Goal: Information Seeking & Learning: Learn about a topic

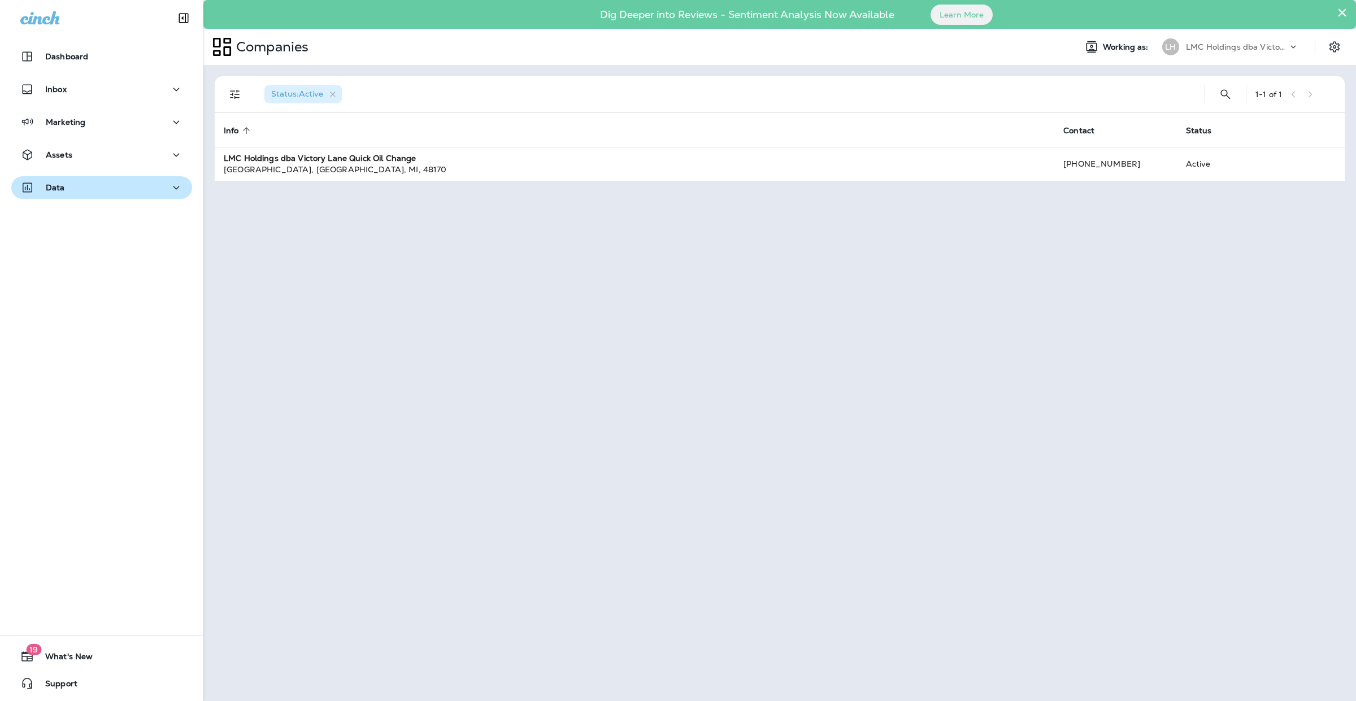
click at [74, 189] on div "Data" at bounding box center [101, 188] width 163 height 14
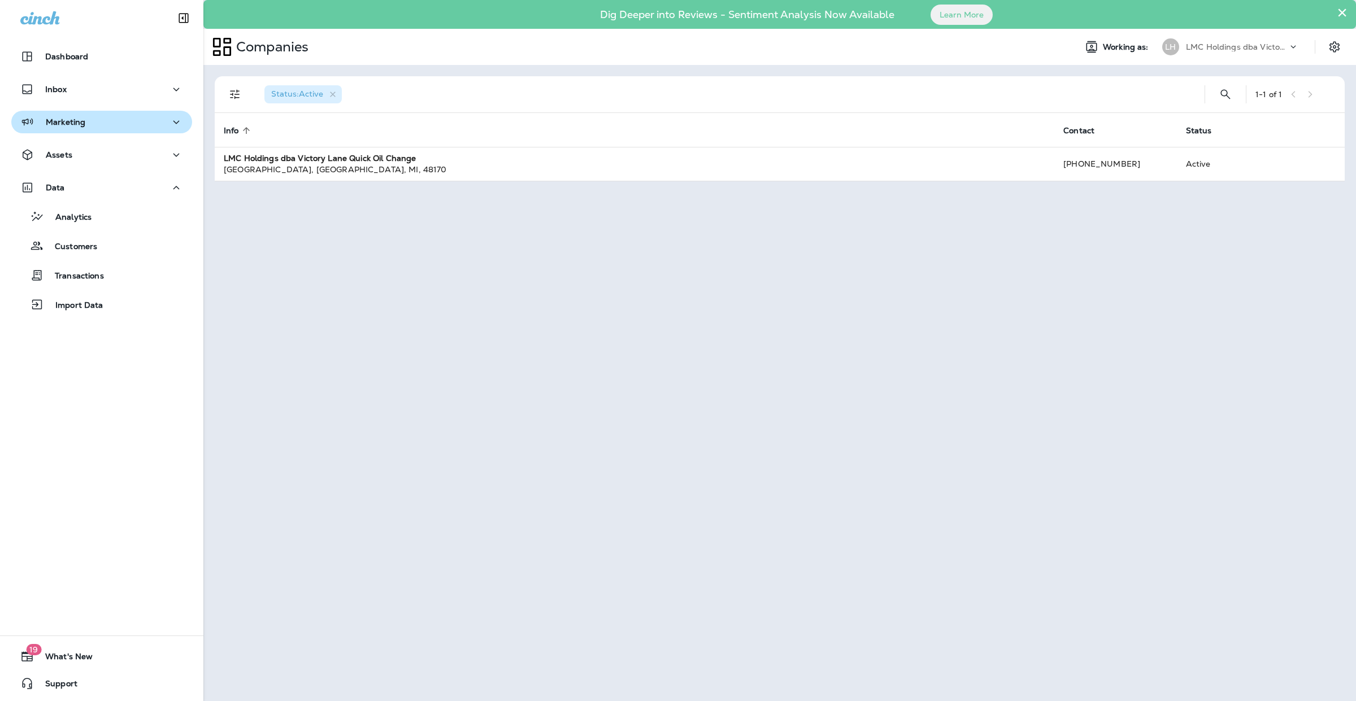
click at [62, 123] on p "Marketing" at bounding box center [66, 122] width 40 height 9
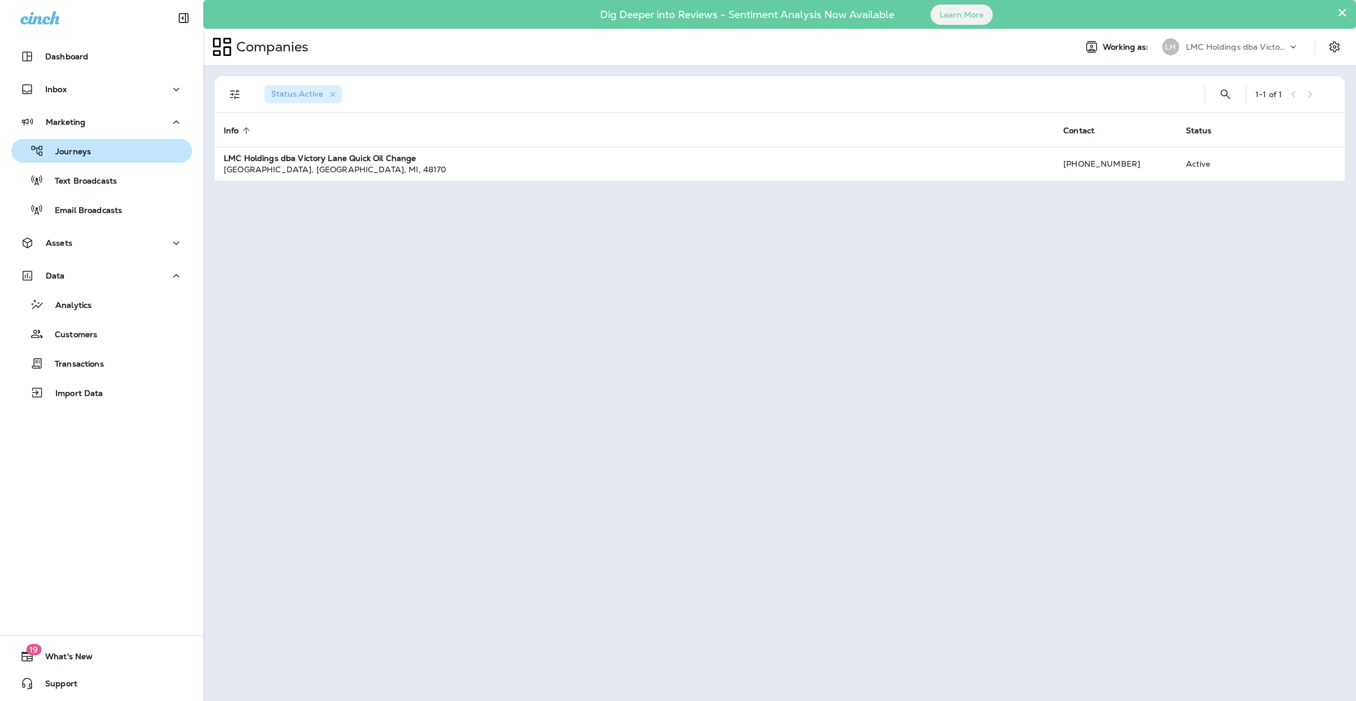
click at [73, 154] on p "Journeys" at bounding box center [67, 152] width 47 height 11
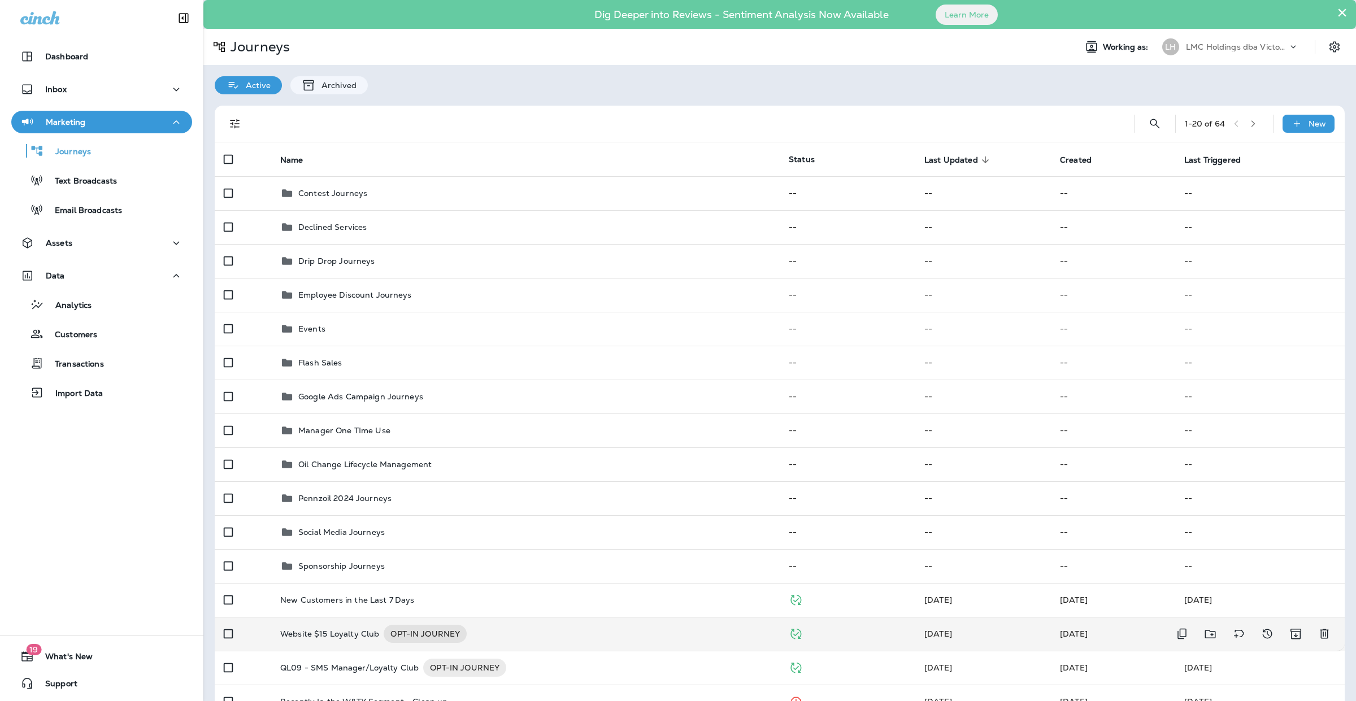
click at [572, 637] on div "Website $15 Loyalty Club OPT-IN JOURNEY" at bounding box center [525, 634] width 490 height 18
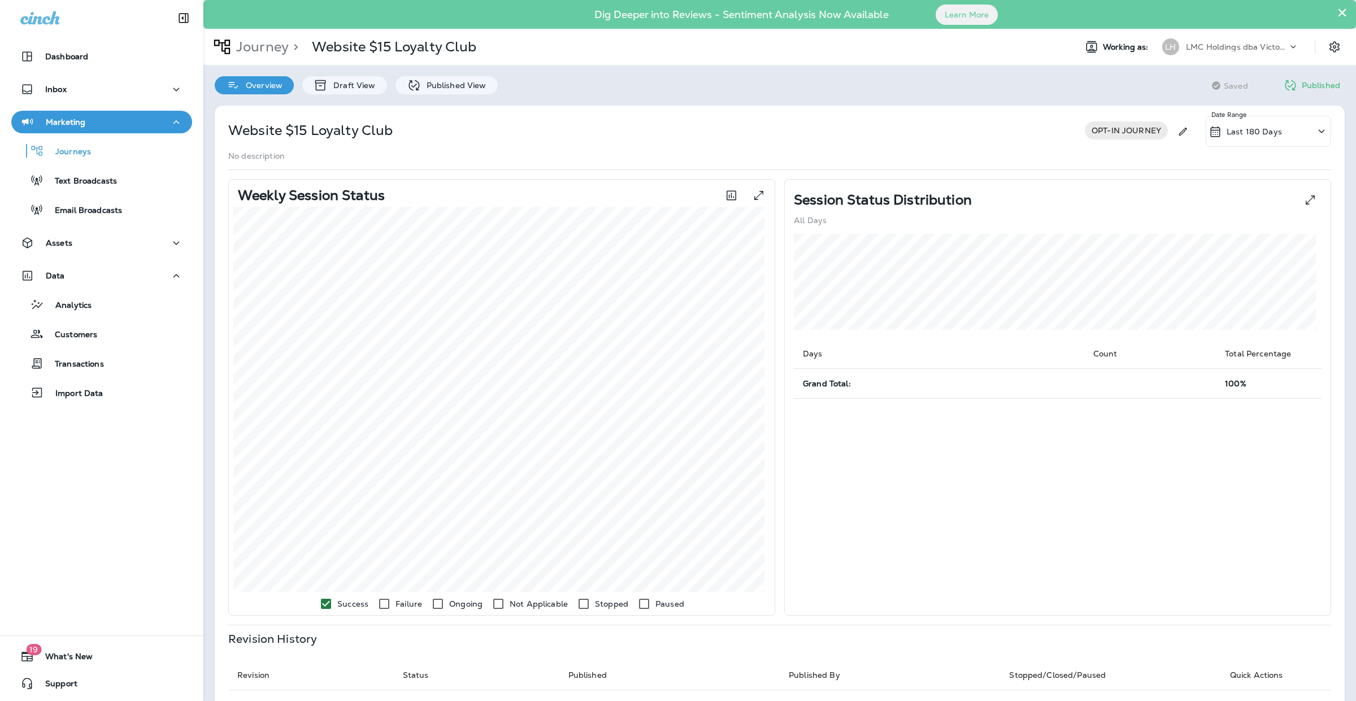
drag, startPoint x: 82, startPoint y: 332, endPoint x: 12, endPoint y: 417, distance: 109.6
click at [12, 417] on div at bounding box center [101, 418] width 203 height 6
click at [1337, 11] on div "Dig Deeper into Reviews - Sentiment Analysis Now Available Learn More" at bounding box center [779, 15] width 1141 height 24
click at [75, 332] on p "Customers" at bounding box center [70, 335] width 54 height 11
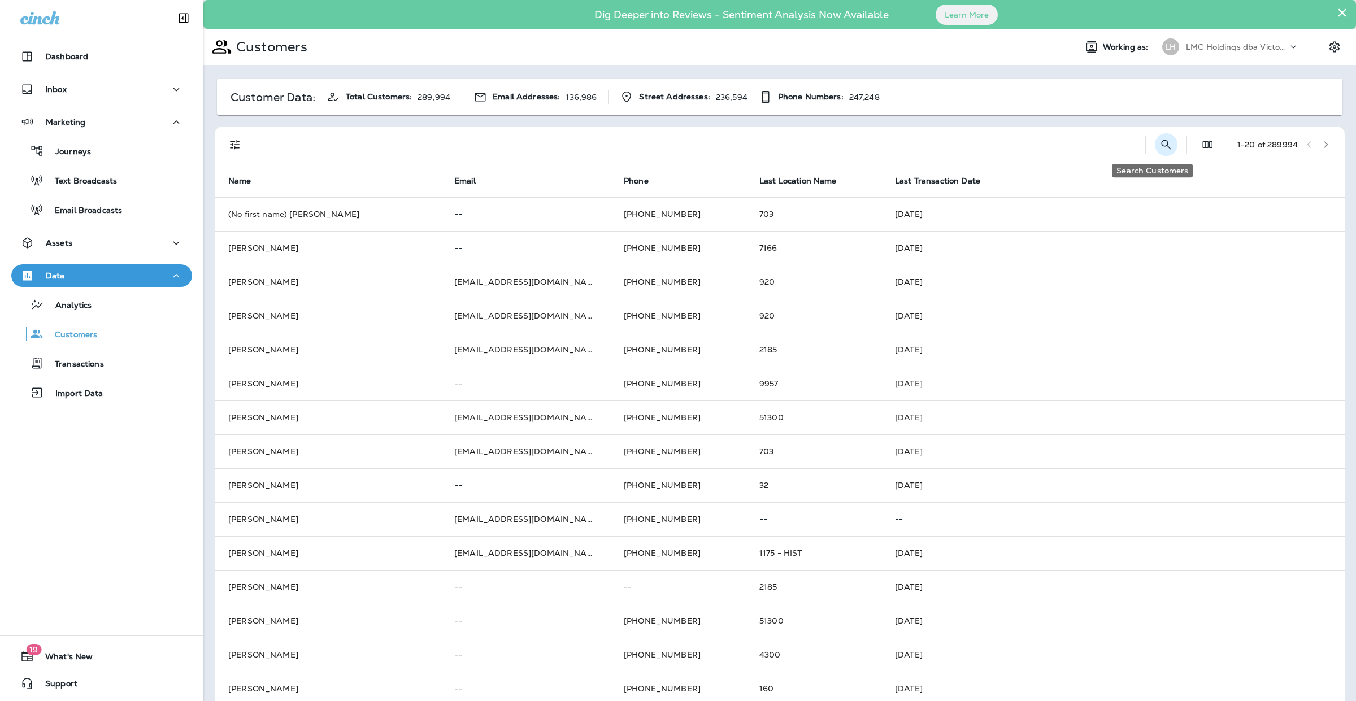
click at [1159, 147] on icon "Search Customers" at bounding box center [1166, 145] width 14 height 14
type input "**********"
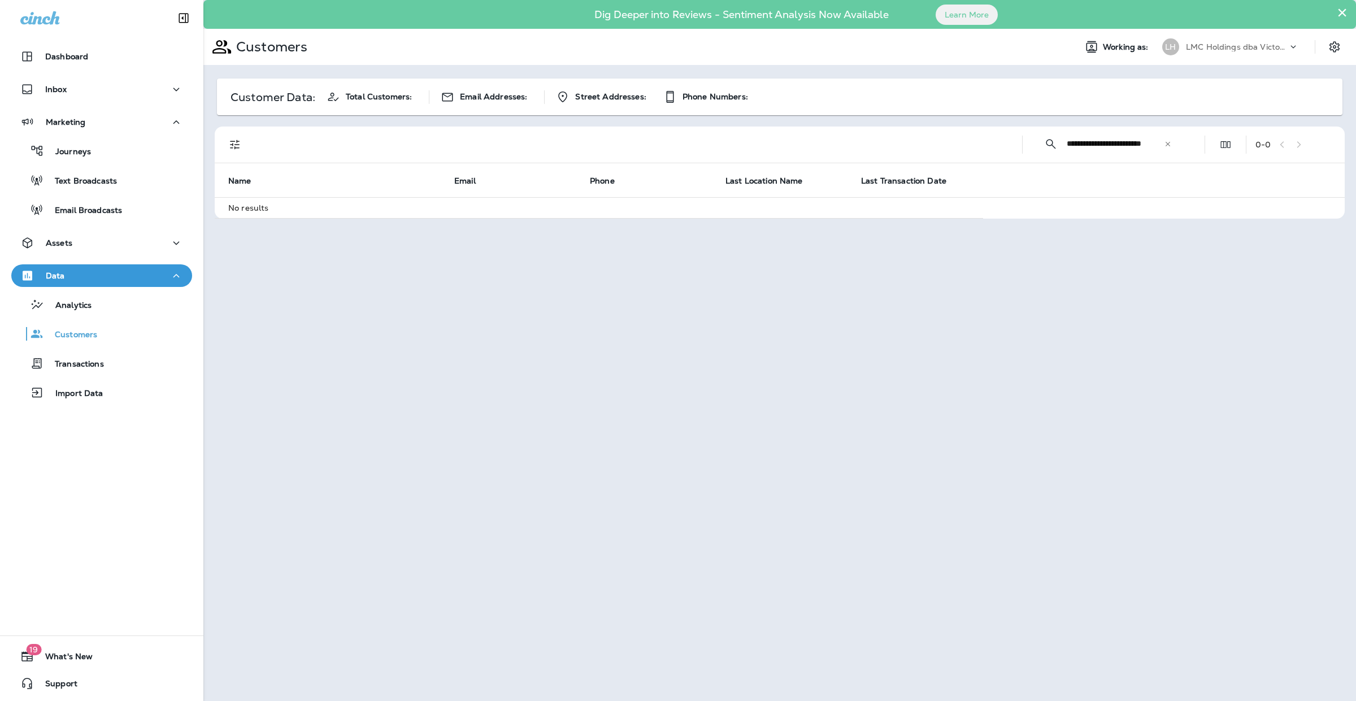
scroll to position [0, 0]
drag, startPoint x: 1091, startPoint y: 147, endPoint x: 938, endPoint y: 150, distance: 152.5
click at [938, 150] on div "**********" at bounding box center [782, 145] width 1116 height 36
click at [1080, 145] on input "**********" at bounding box center [1115, 144] width 97 height 30
click at [1108, 145] on input "**********" at bounding box center [1115, 144] width 97 height 30
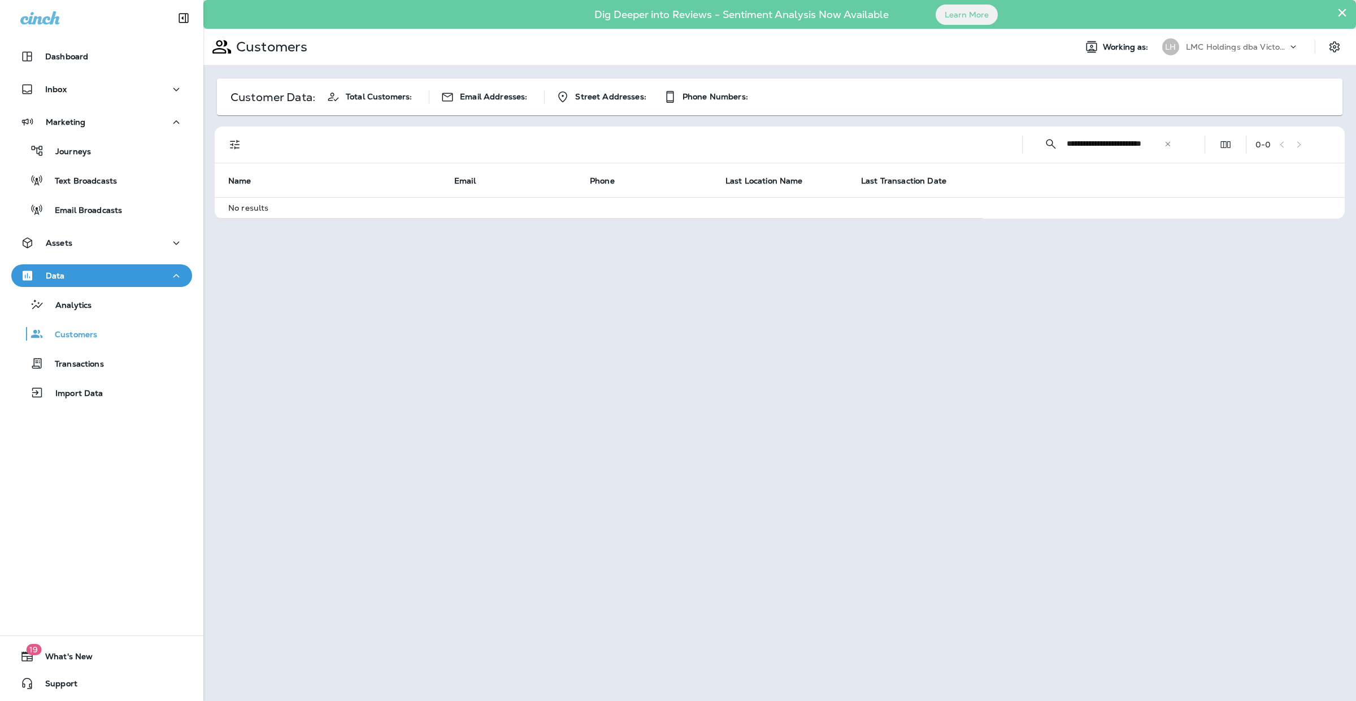
click at [1169, 144] on icon at bounding box center [1168, 144] width 8 height 8
click at [1110, 141] on input "text" at bounding box center [1126, 144] width 118 height 30
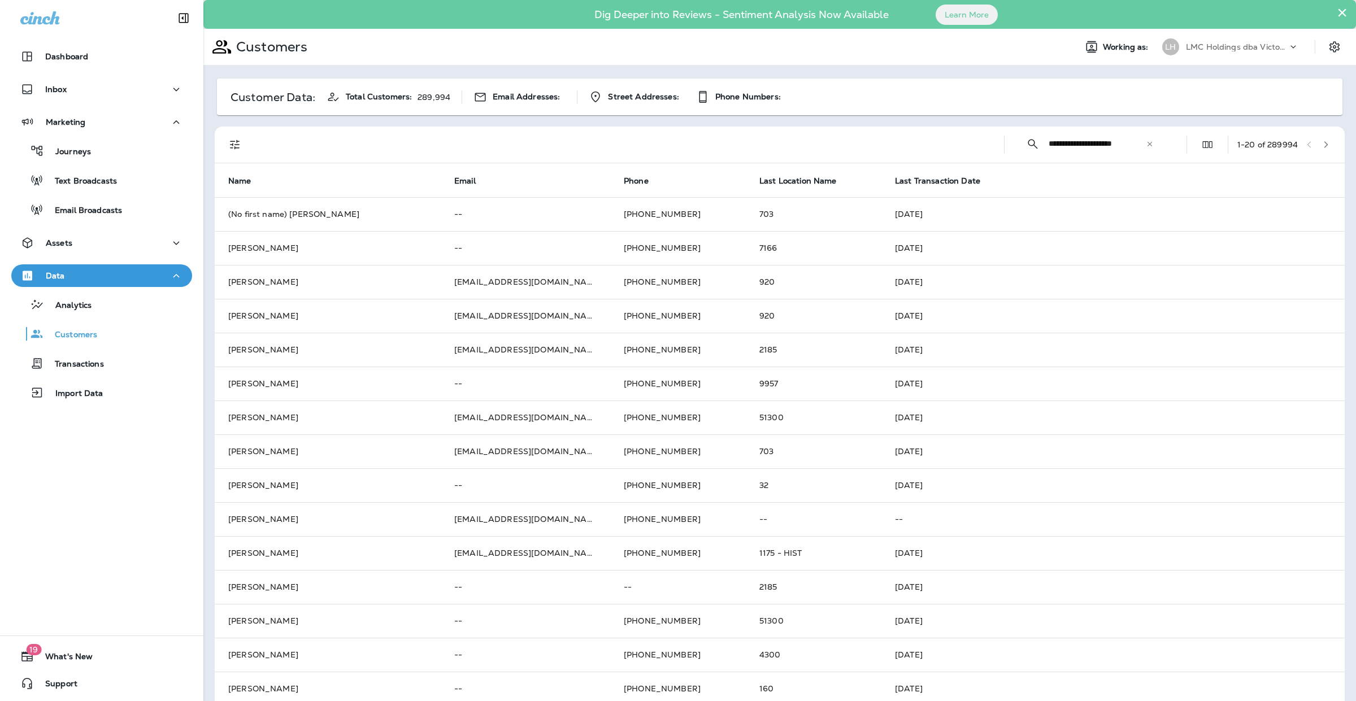
type input "**********"
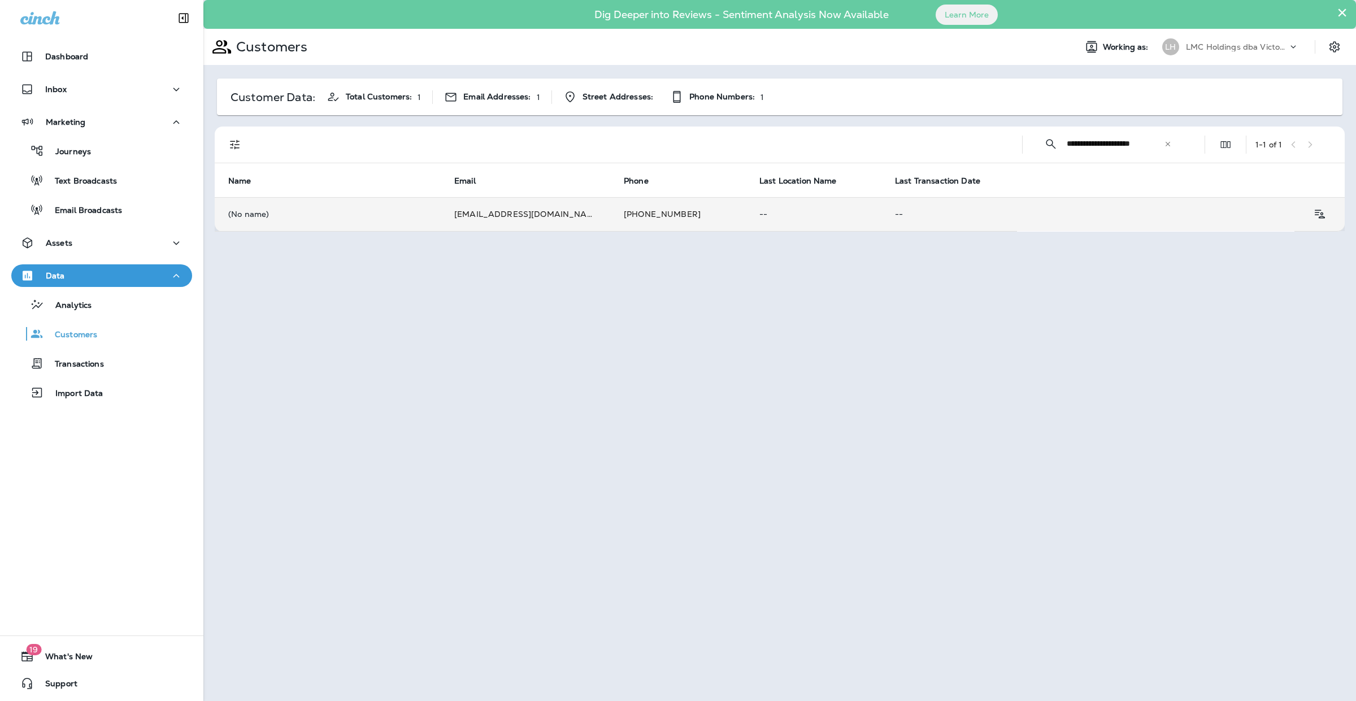
click at [377, 216] on p "(No name)" at bounding box center [327, 214] width 199 height 9
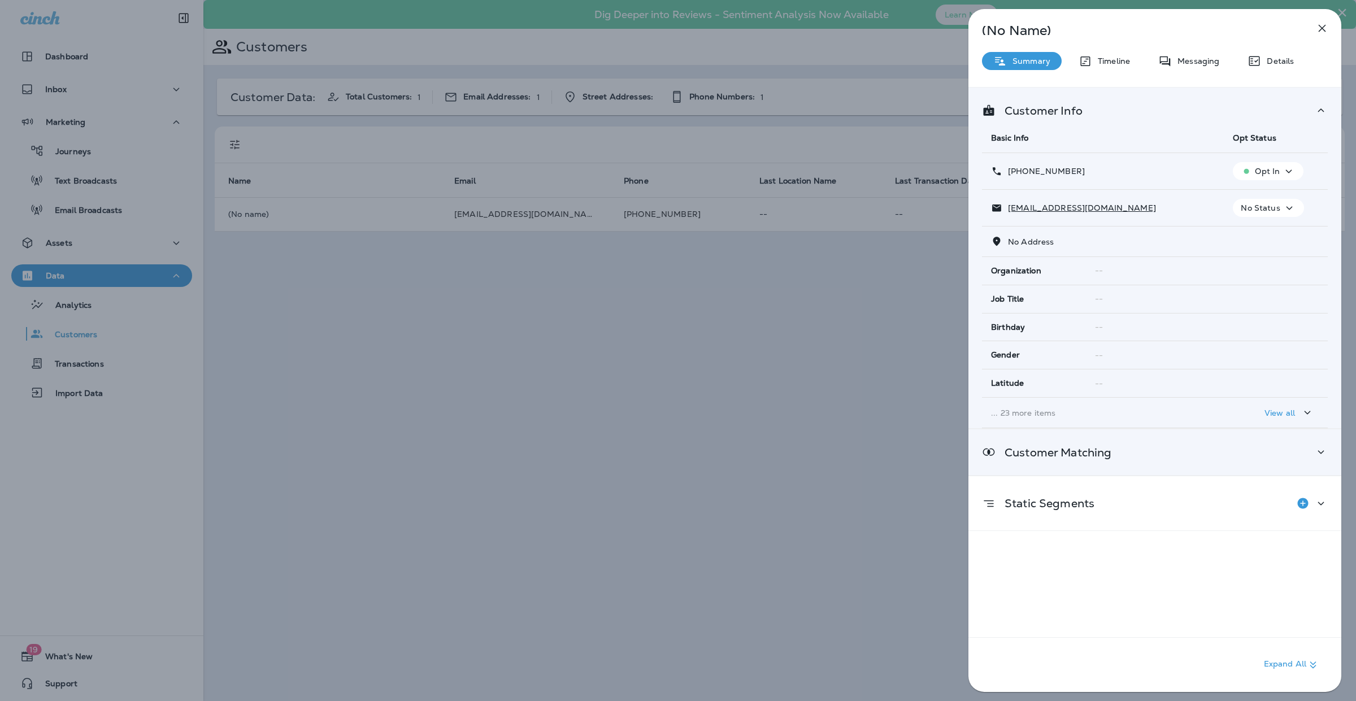
click at [1180, 463] on div "Customer Matching" at bounding box center [1154, 452] width 373 height 46
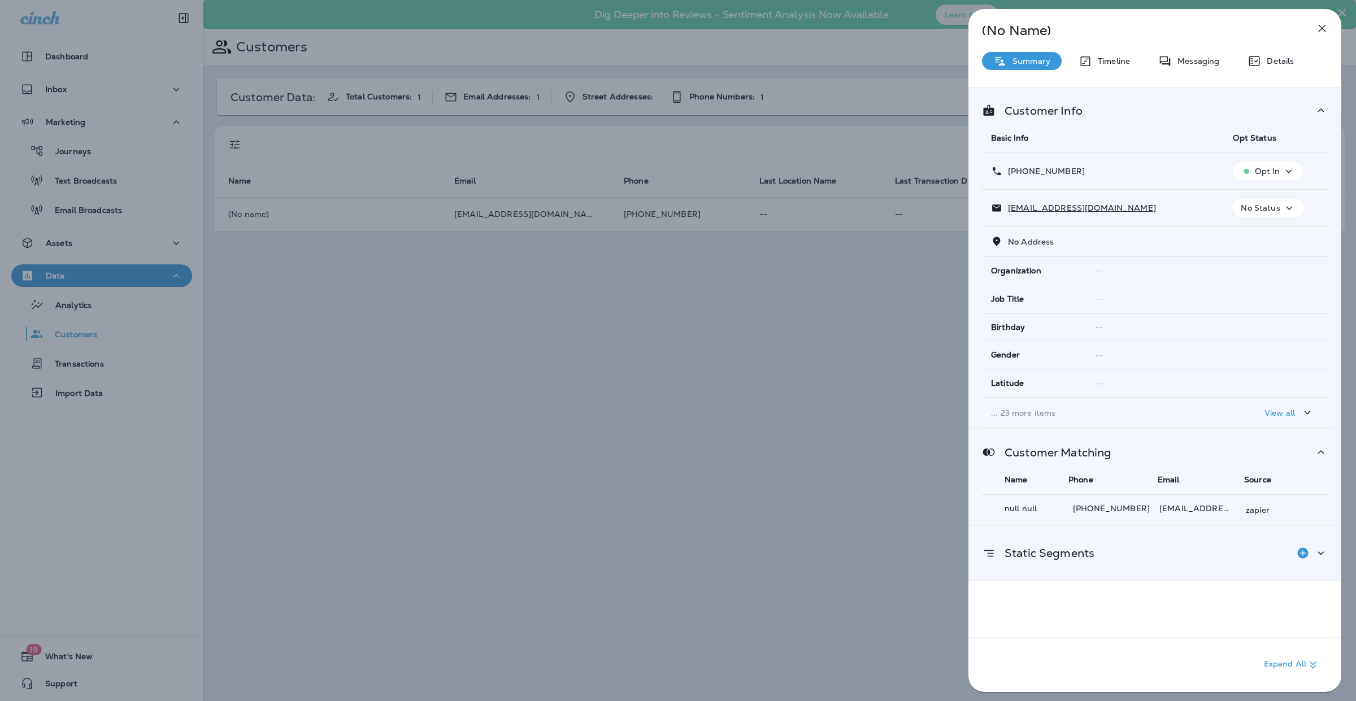
click at [1128, 552] on div "Static Segments" at bounding box center [1155, 553] width 346 height 23
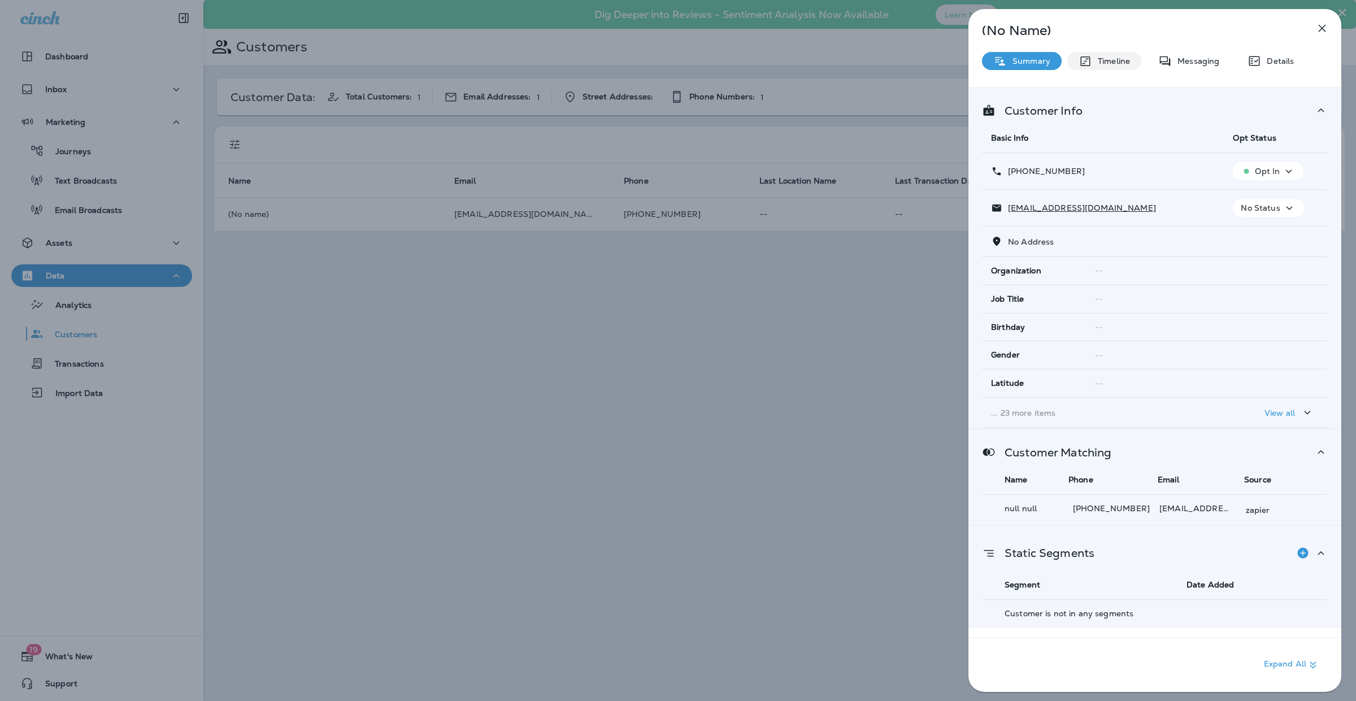
click at [1110, 59] on p "Timeline" at bounding box center [1111, 60] width 38 height 9
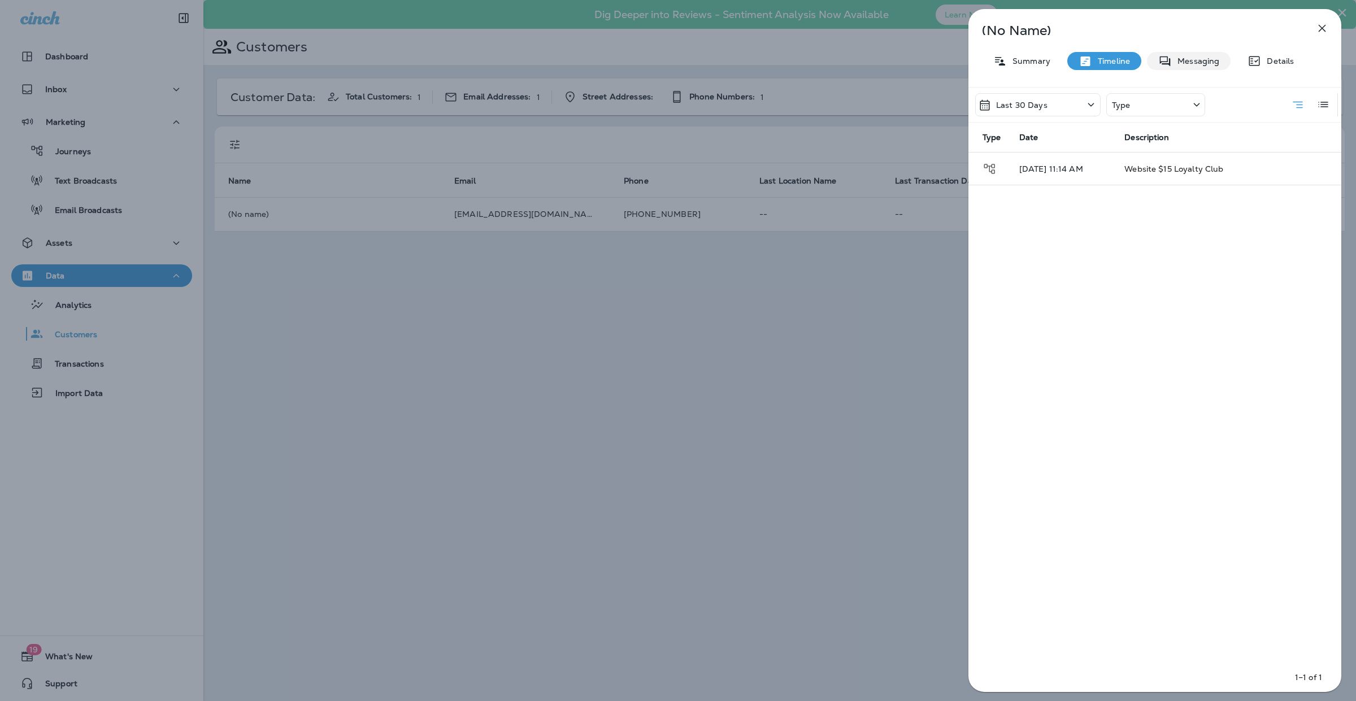
click at [1209, 66] on div "Messaging" at bounding box center [1189, 61] width 84 height 18
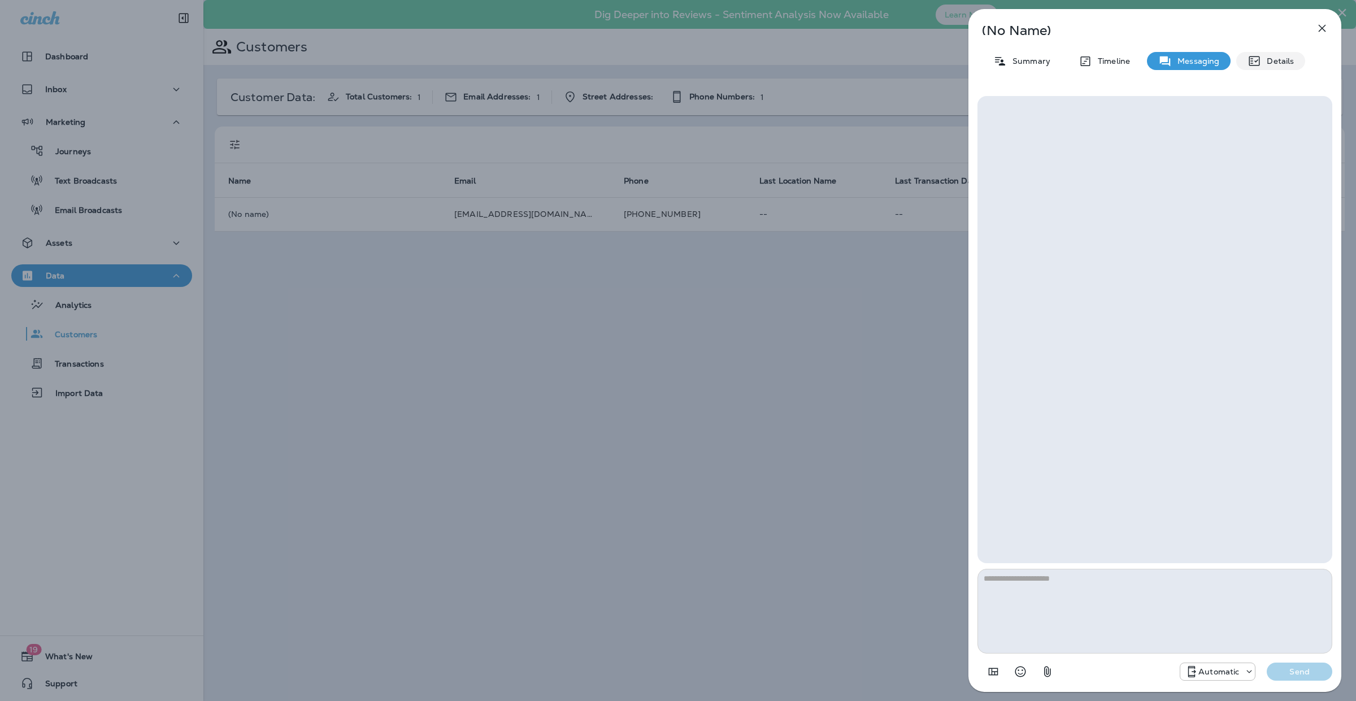
click at [1272, 64] on p "Details" at bounding box center [1277, 60] width 33 height 9
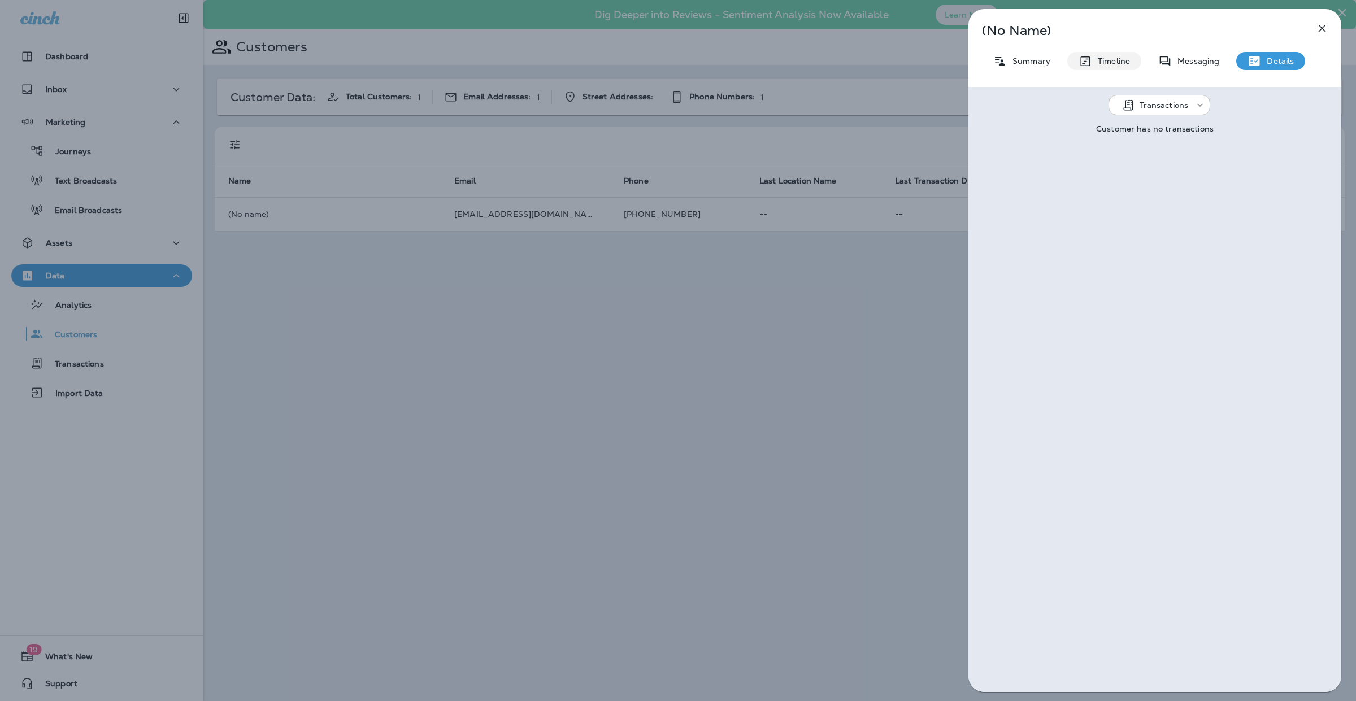
click at [1099, 62] on p "Timeline" at bounding box center [1111, 60] width 38 height 9
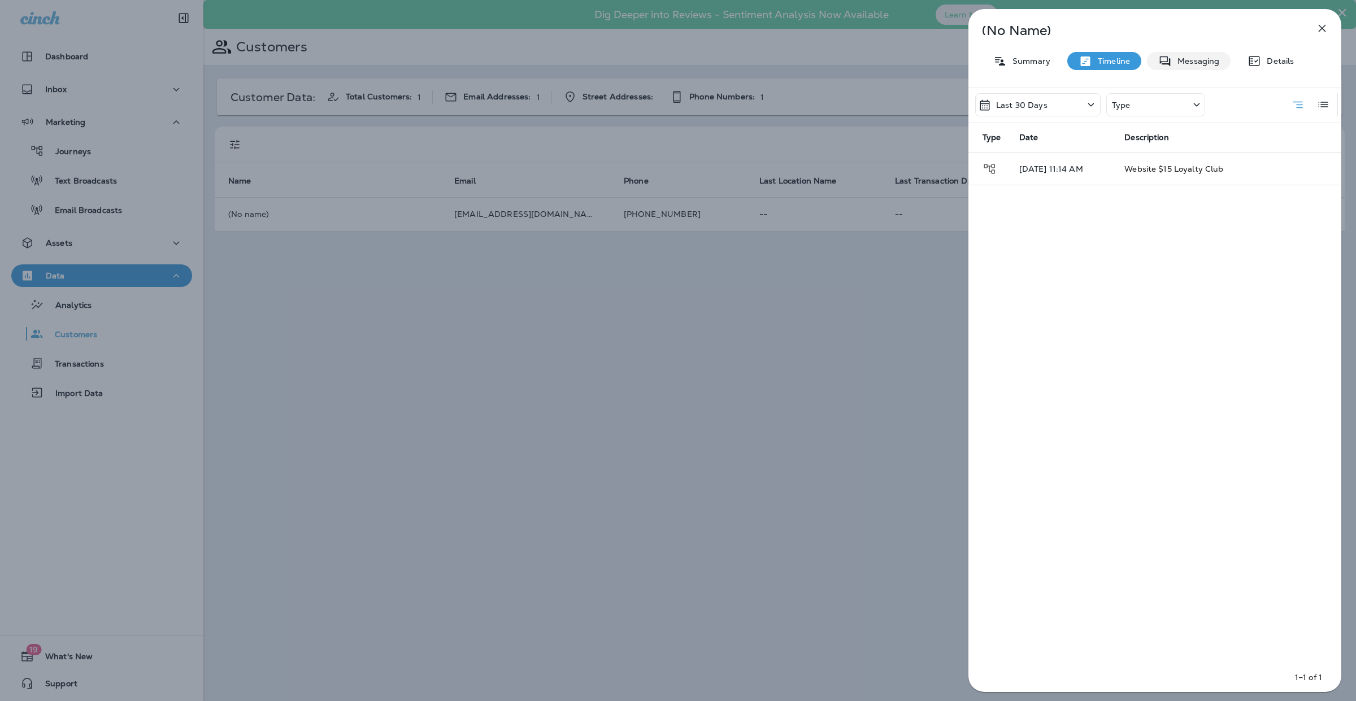
click at [1181, 63] on p "Messaging" at bounding box center [1195, 60] width 47 height 9
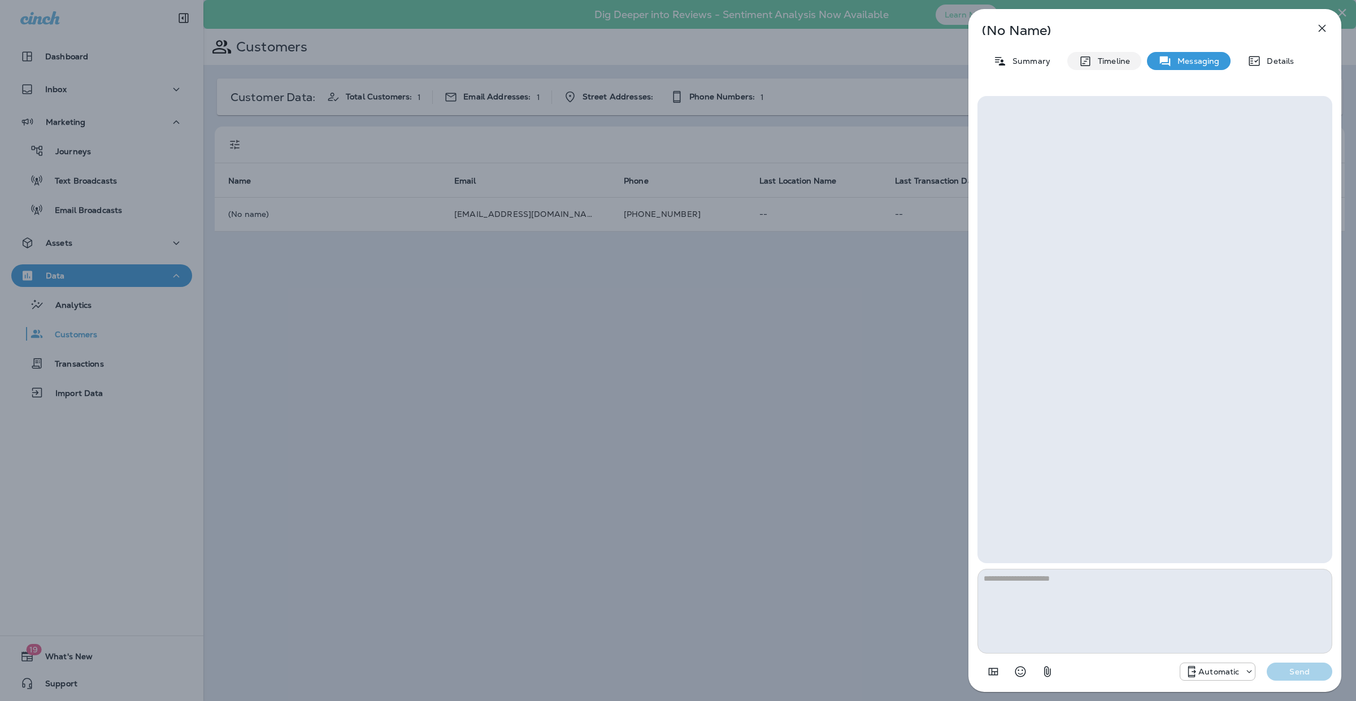
click at [1116, 66] on div "Timeline" at bounding box center [1104, 61] width 74 height 18
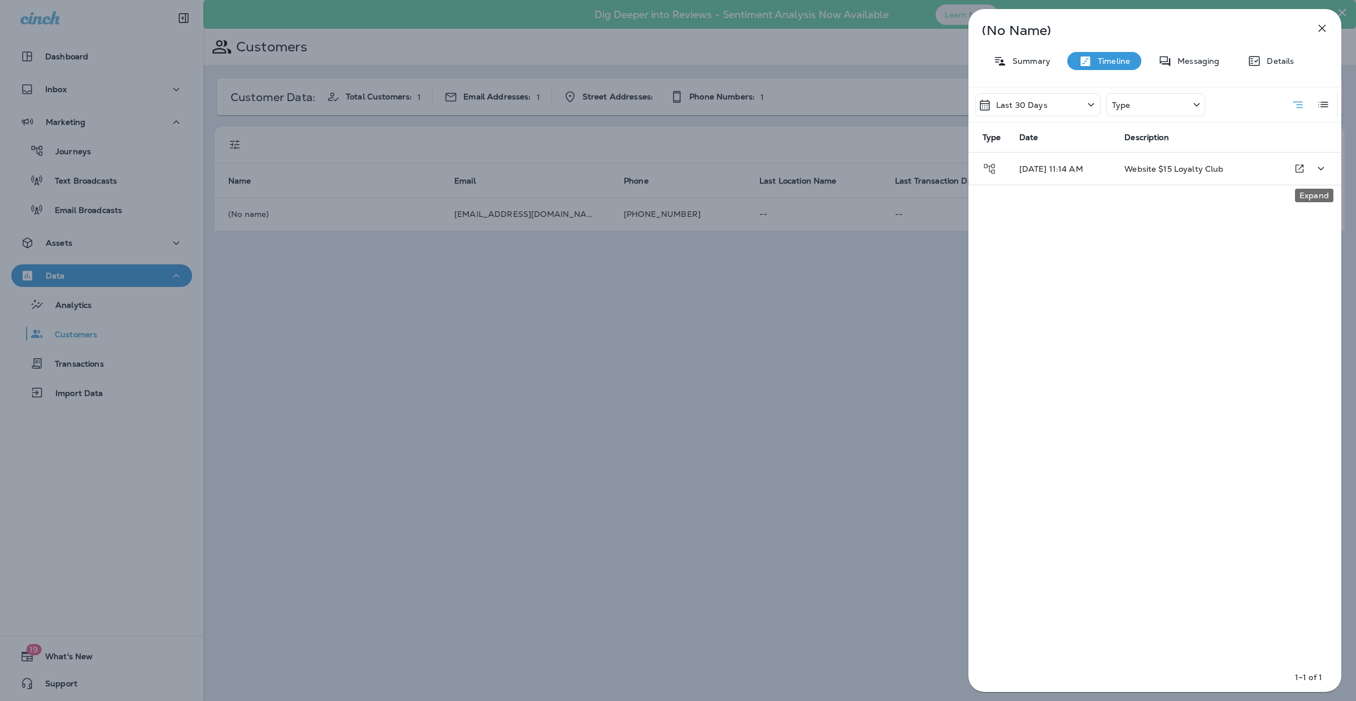
click at [1317, 165] on icon "Expand" at bounding box center [1321, 169] width 14 height 14
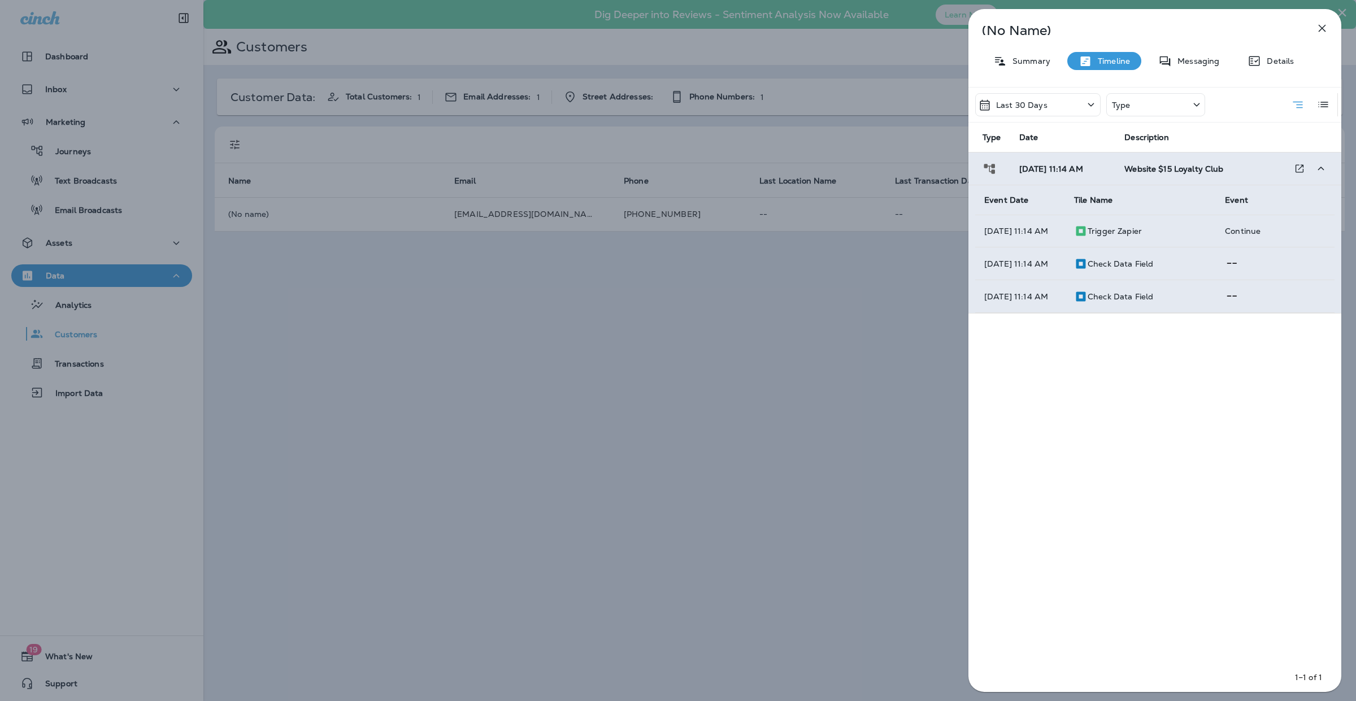
click at [1151, 263] on div "Check Data Field" at bounding box center [1140, 264] width 133 height 14
click at [1190, 259] on div "Check Data Field" at bounding box center [1140, 264] width 133 height 14
click at [1255, 263] on td at bounding box center [1275, 263] width 119 height 33
click at [1158, 398] on div "Last 30 Days Type Type Date Description [DATE] 11:14 AM Website $15 Loyalty Clu…" at bounding box center [1154, 389] width 373 height 605
click at [1015, 58] on p "Summary" at bounding box center [1028, 60] width 43 height 9
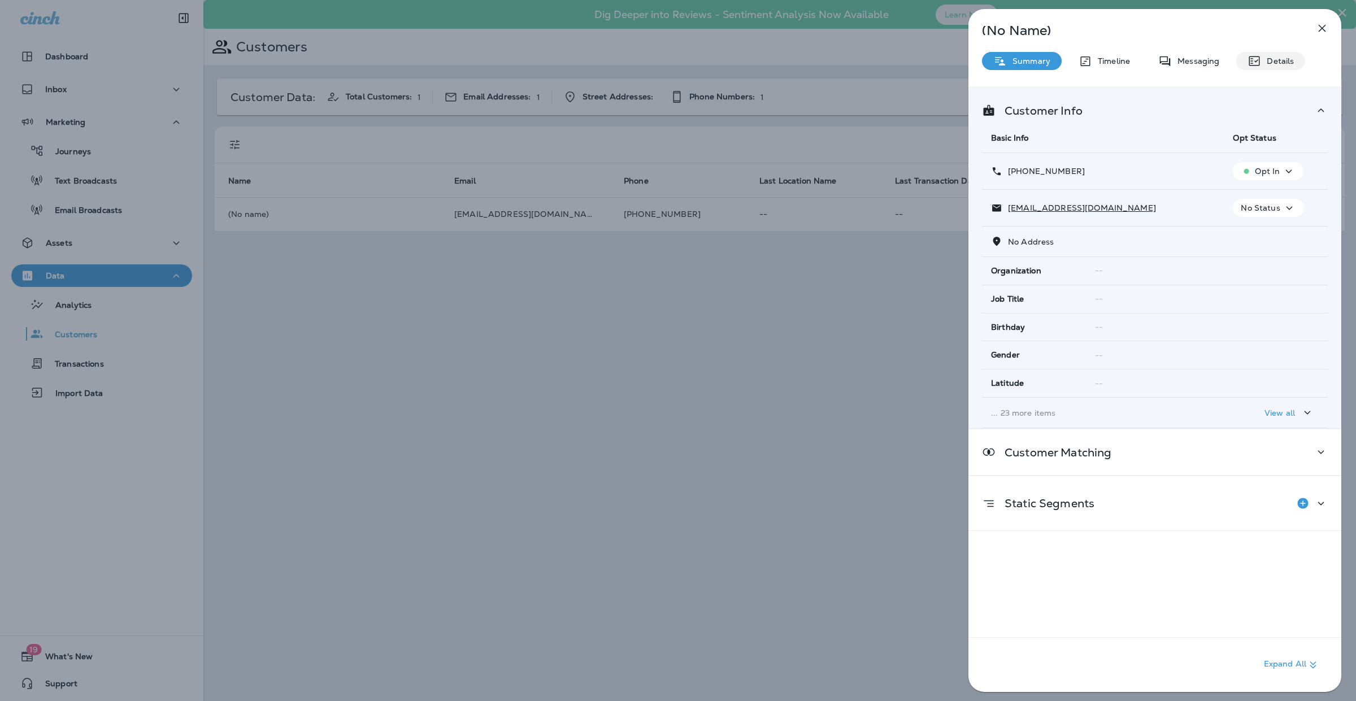
click at [1271, 66] on div "Details" at bounding box center [1270, 61] width 69 height 18
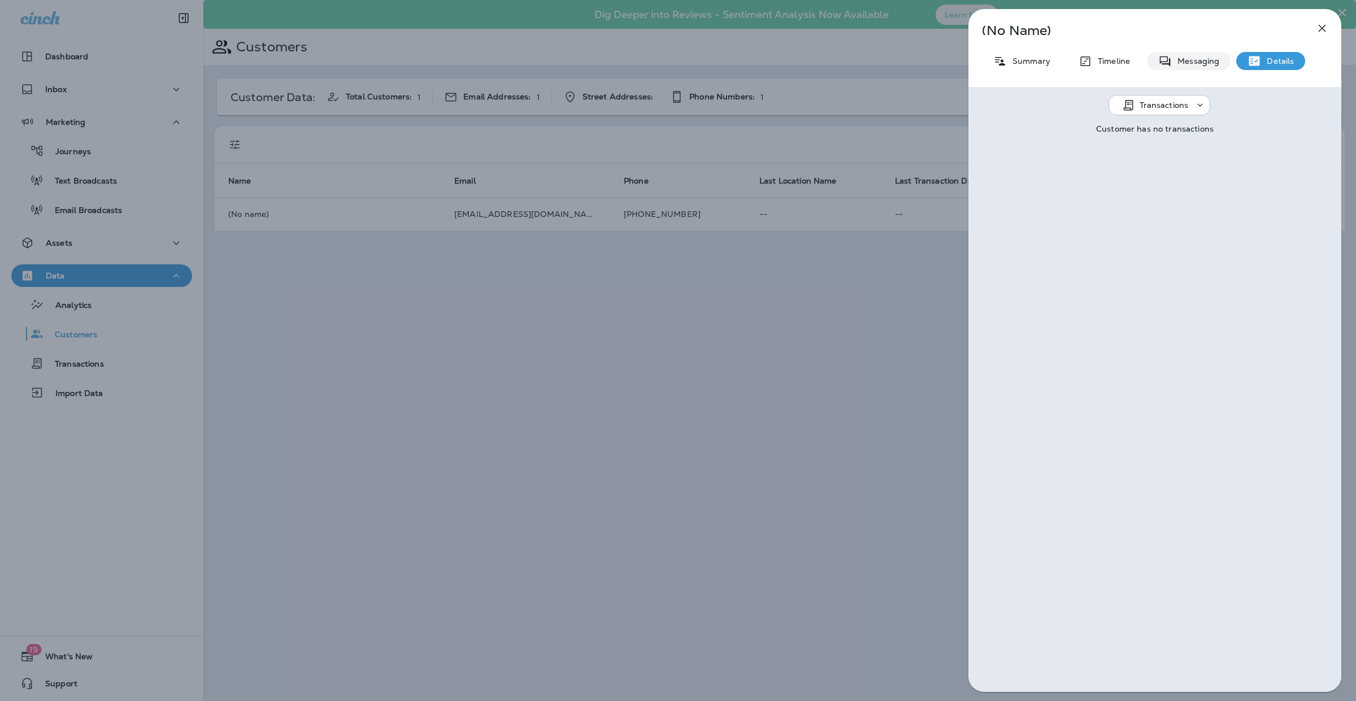
click at [1180, 61] on p "Messaging" at bounding box center [1195, 60] width 47 height 9
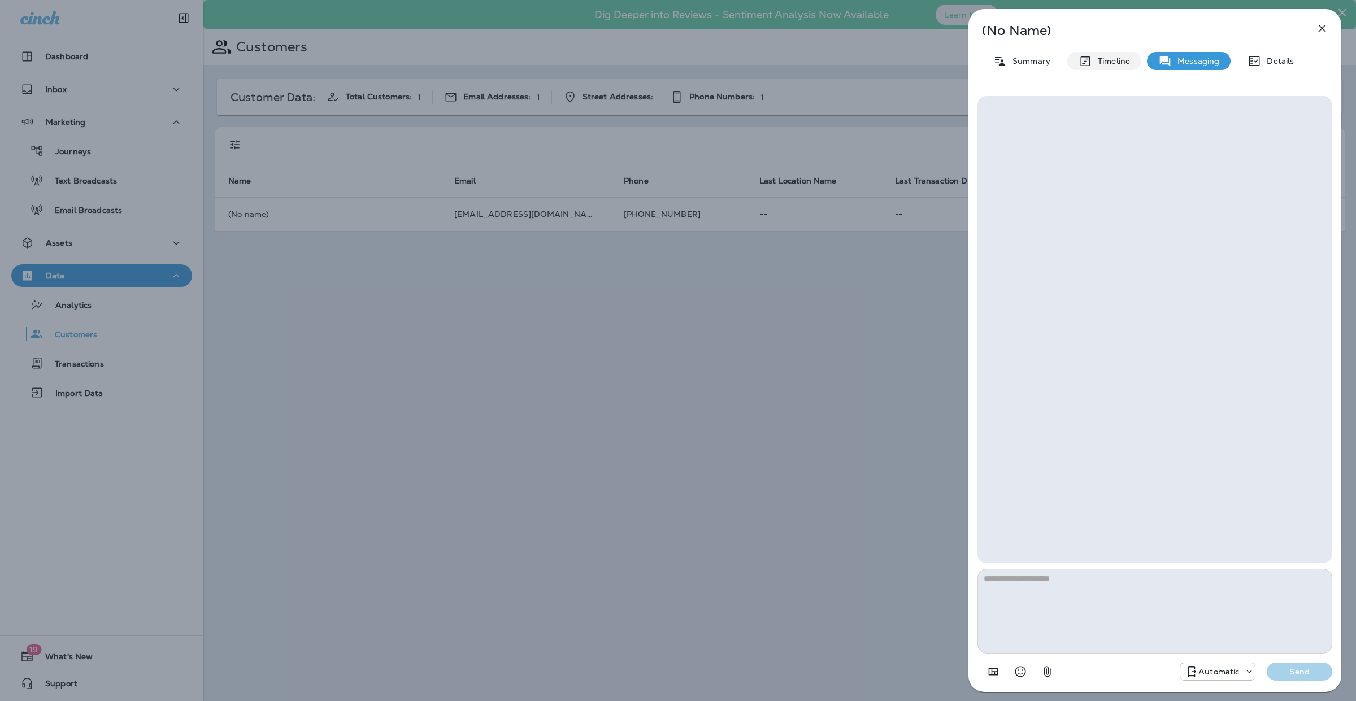
click at [1123, 61] on p "Timeline" at bounding box center [1111, 60] width 38 height 9
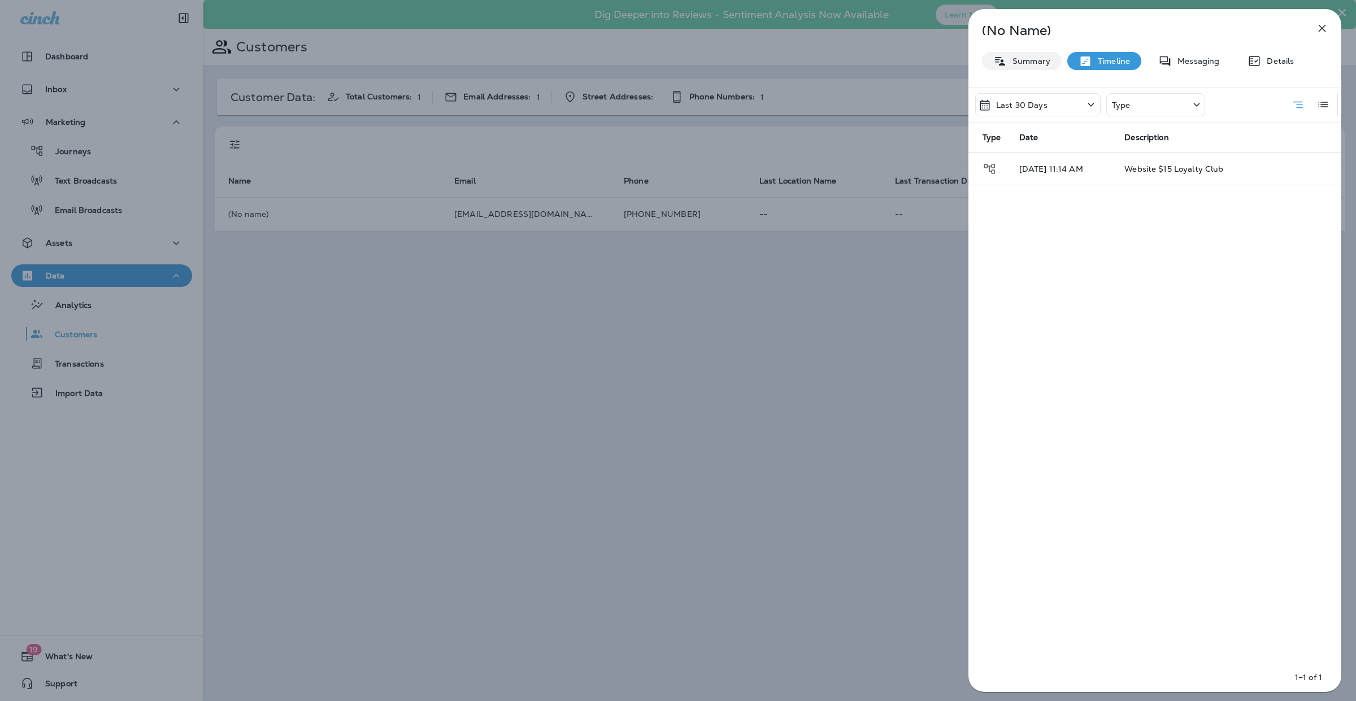
click at [1023, 62] on p "Summary" at bounding box center [1028, 60] width 43 height 9
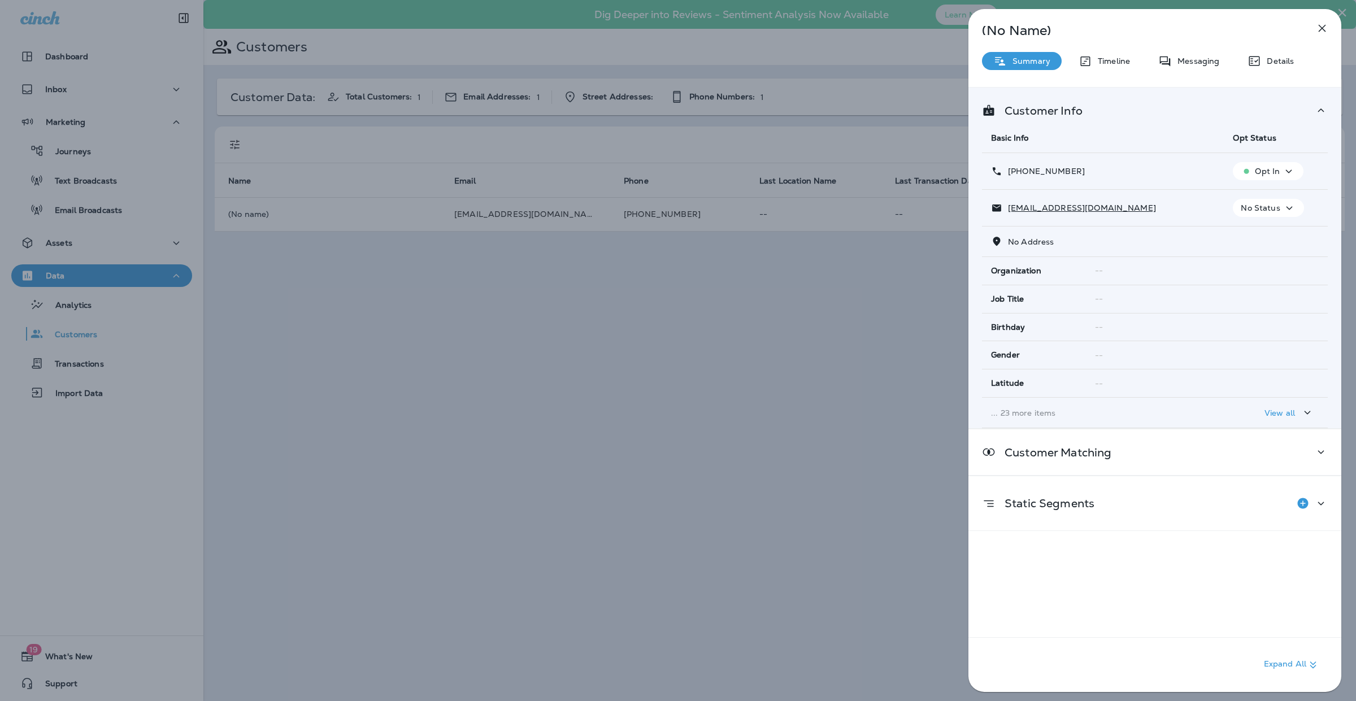
click at [1273, 408] on div "View all" at bounding box center [1289, 413] width 50 height 14
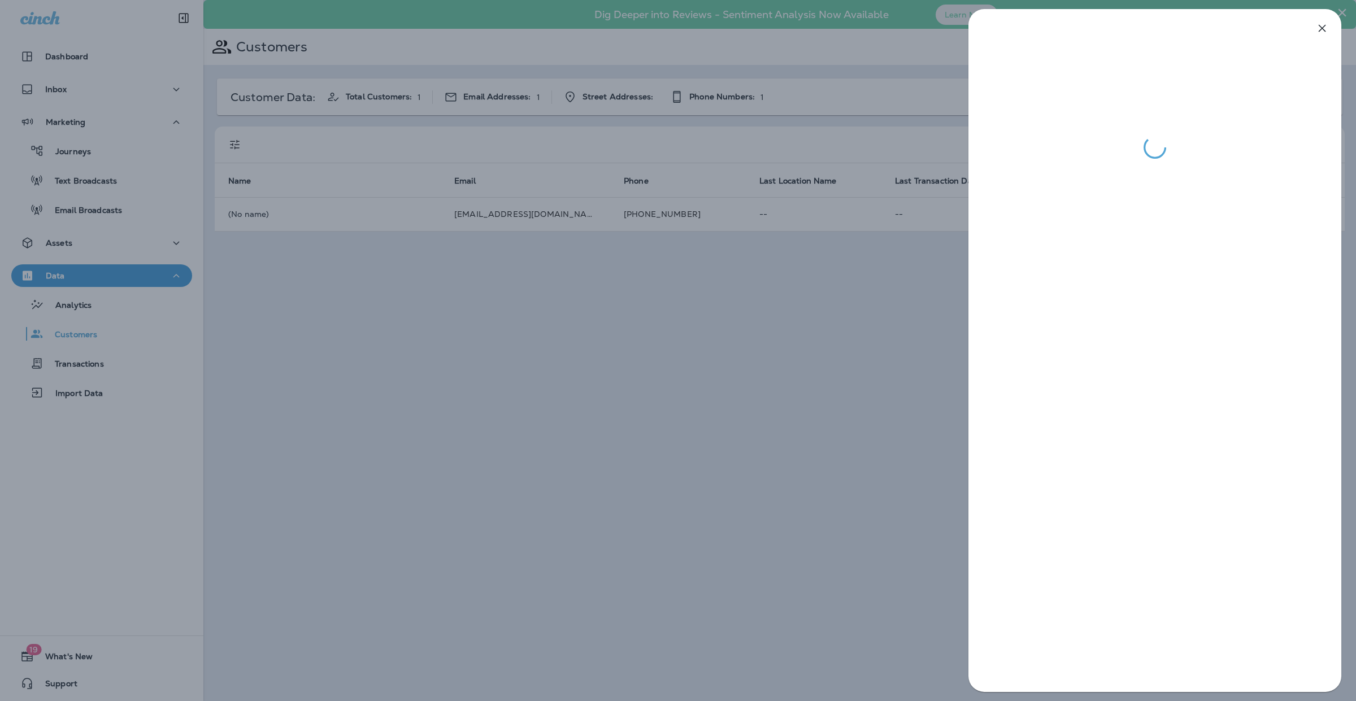
click at [833, 362] on div at bounding box center [678, 350] width 1356 height 701
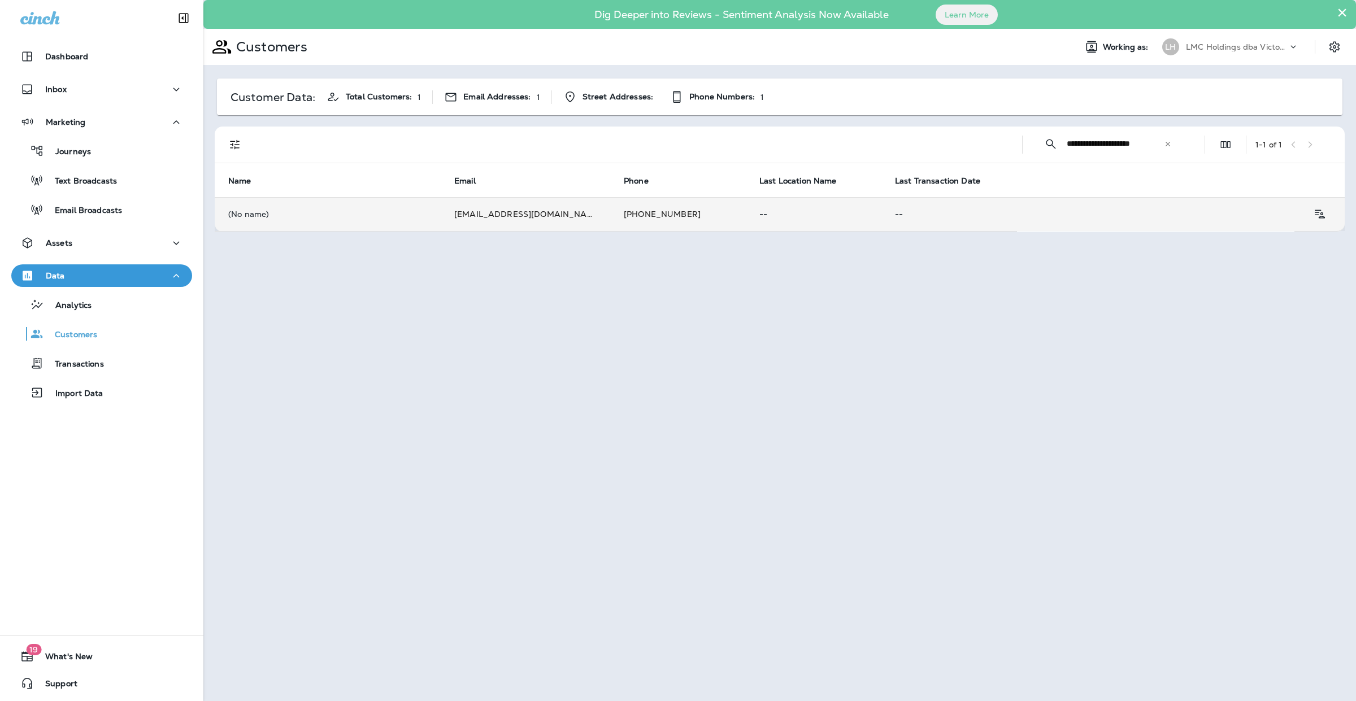
click at [707, 218] on td "[PHONE_NUMBER]" at bounding box center [678, 214] width 136 height 34
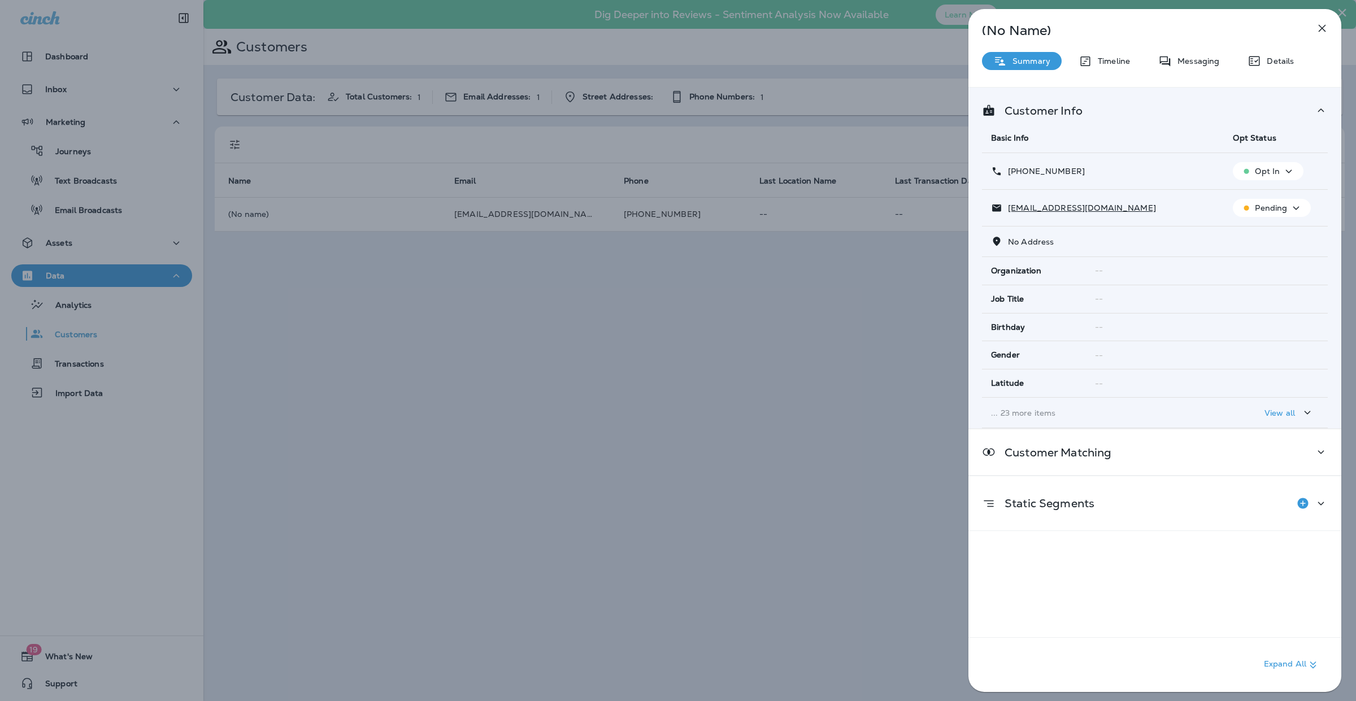
click at [693, 386] on div "(No Name) Summary Timeline Messaging Details Customer Info Basic Info Opt Statu…" at bounding box center [678, 350] width 1356 height 701
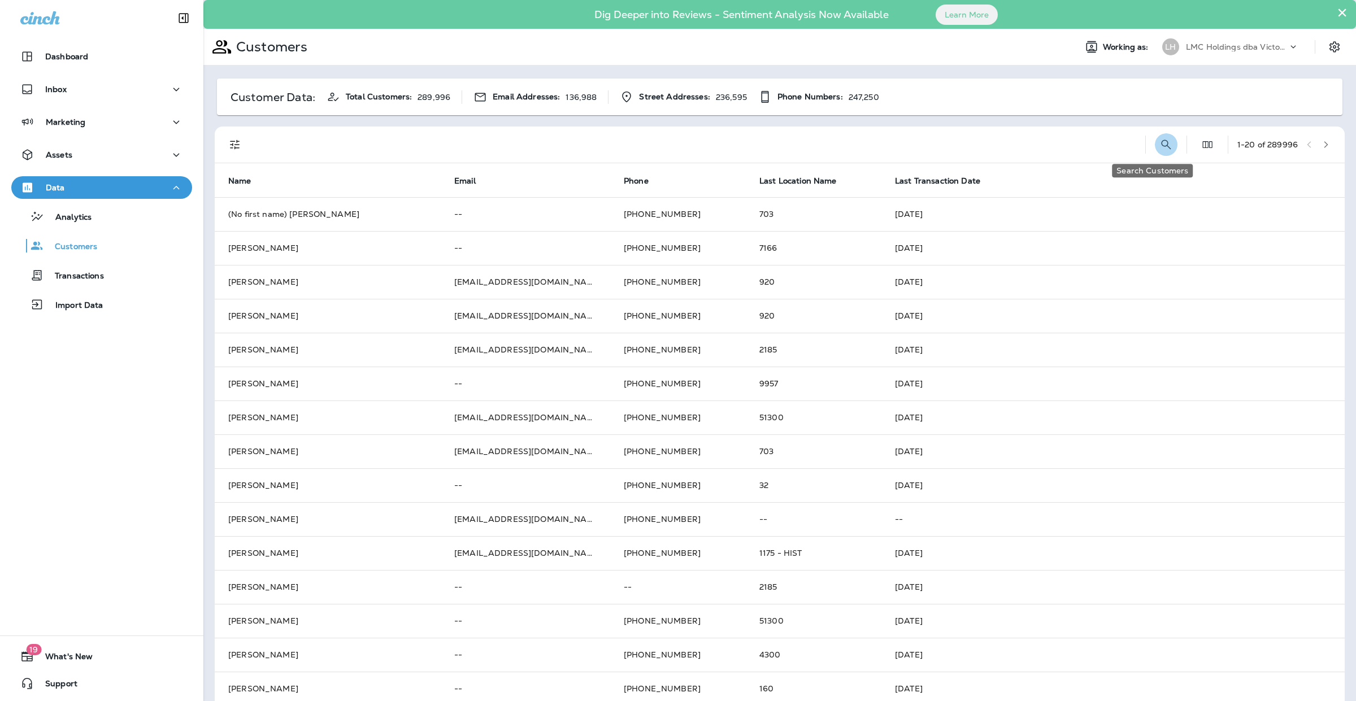
click at [1159, 141] on icon "Search Customers" at bounding box center [1166, 145] width 14 height 14
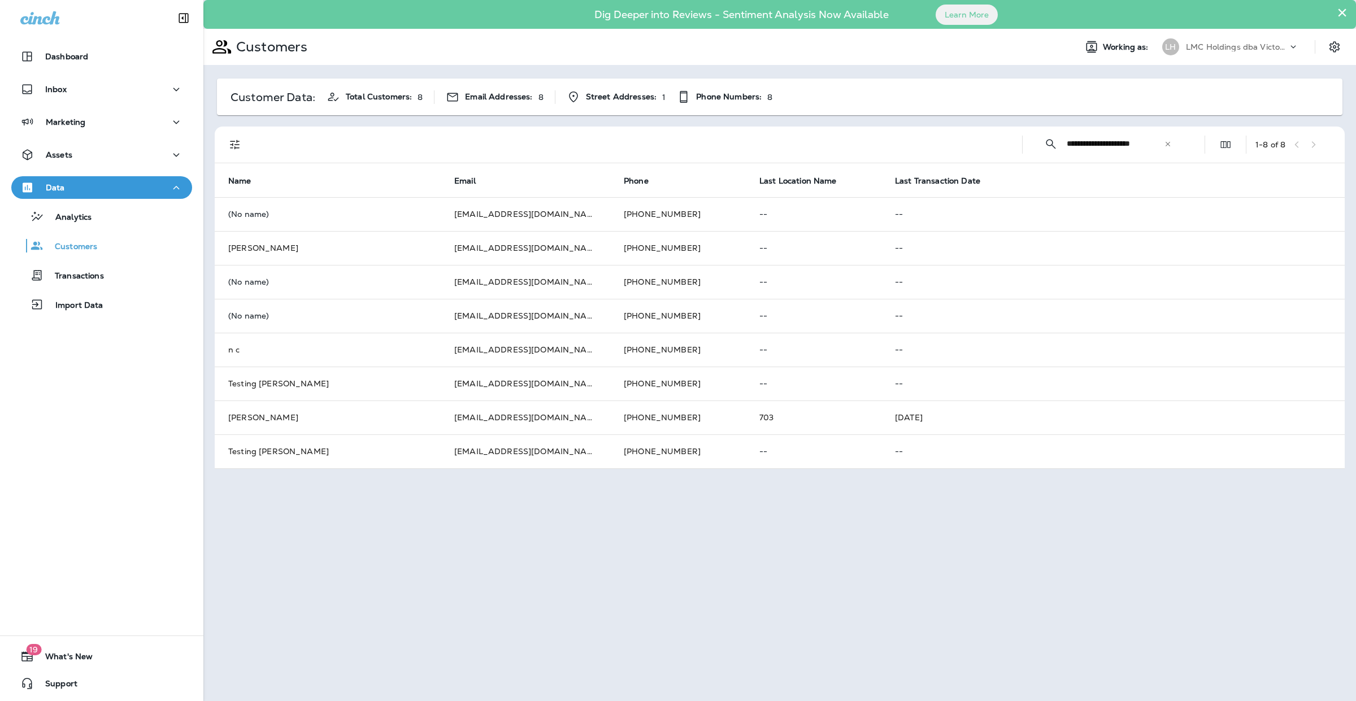
type input "**********"
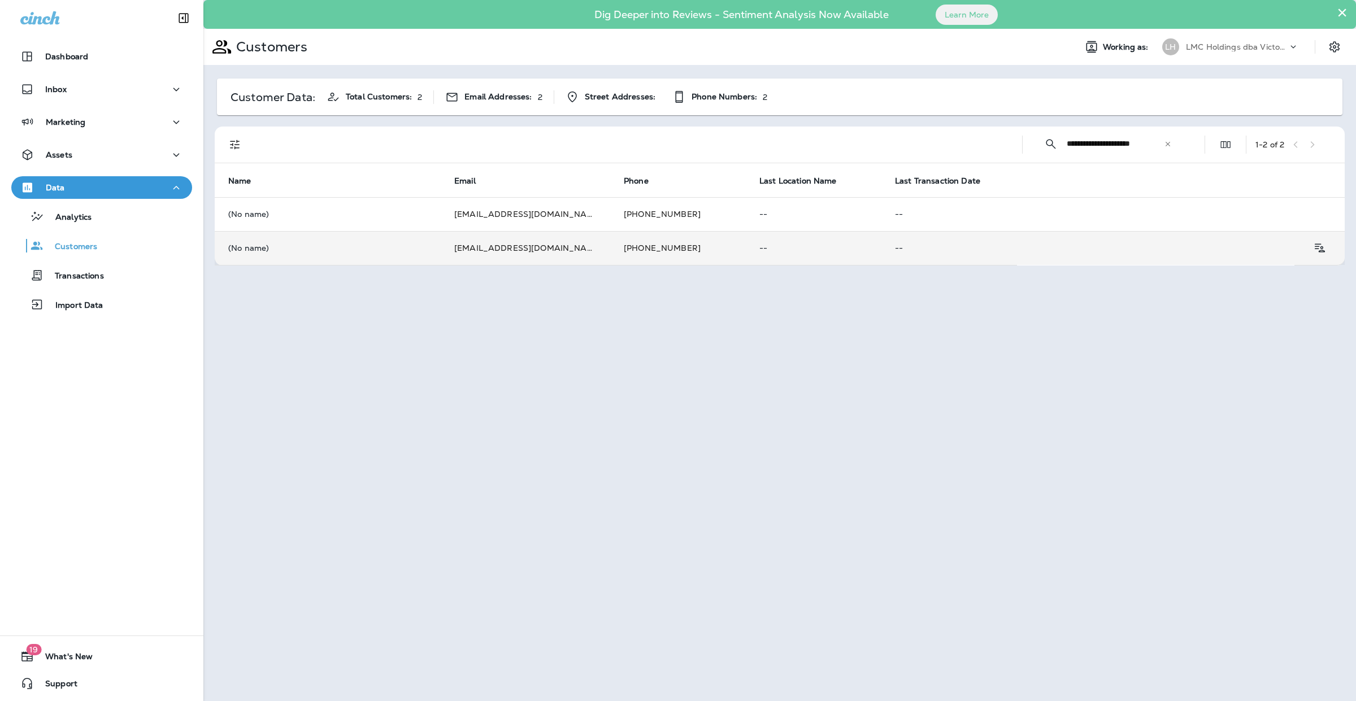
click at [784, 241] on td "--" at bounding box center [814, 248] width 136 height 34
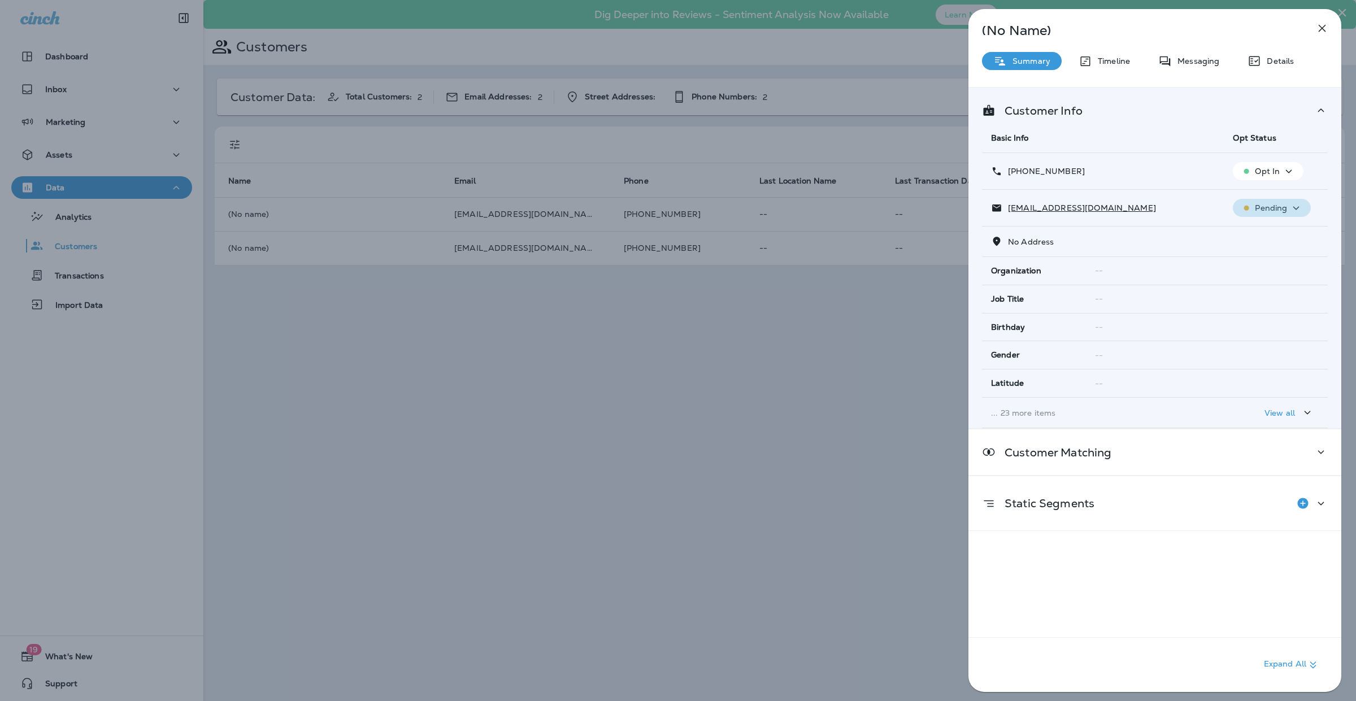
click at [1300, 208] on div "Pending" at bounding box center [1271, 208] width 69 height 14
click at [1155, 203] on div "[EMAIL_ADDRESS][DOMAIN_NAME]" at bounding box center [1103, 208] width 224 height 12
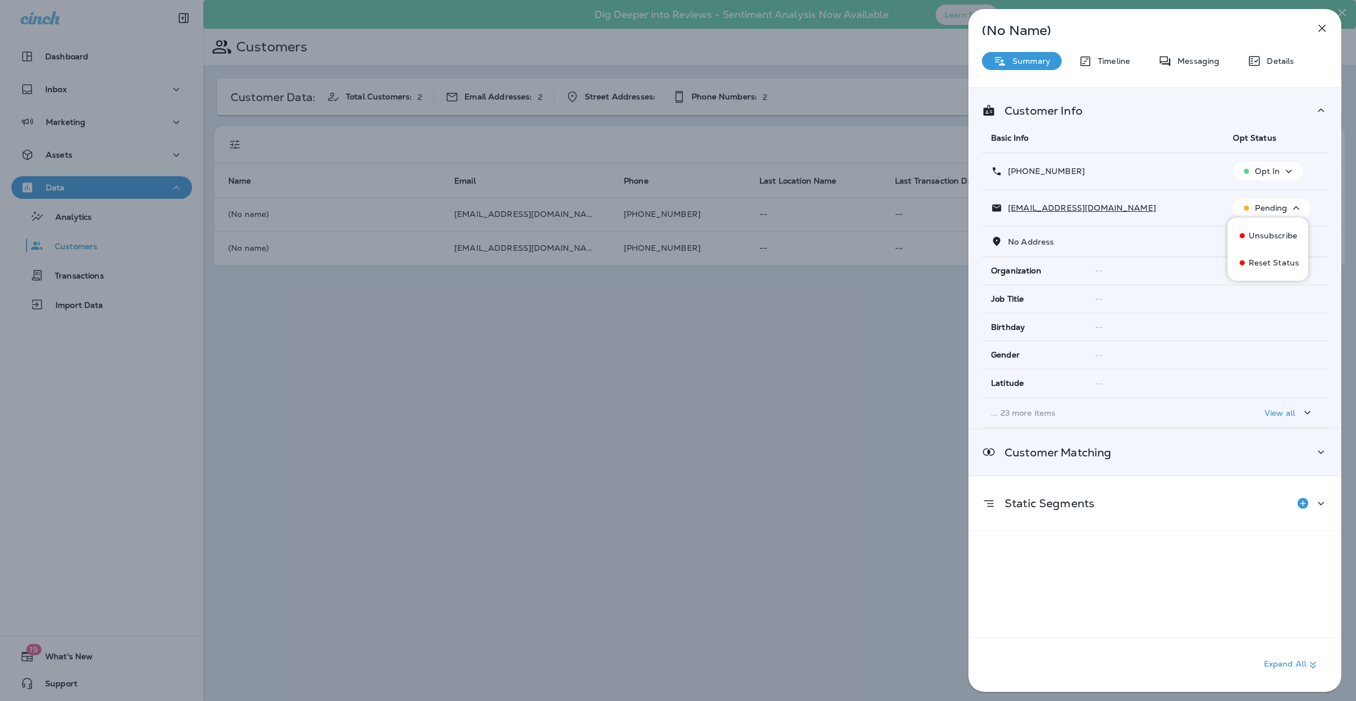
click at [1314, 447] on icon at bounding box center [1321, 452] width 14 height 14
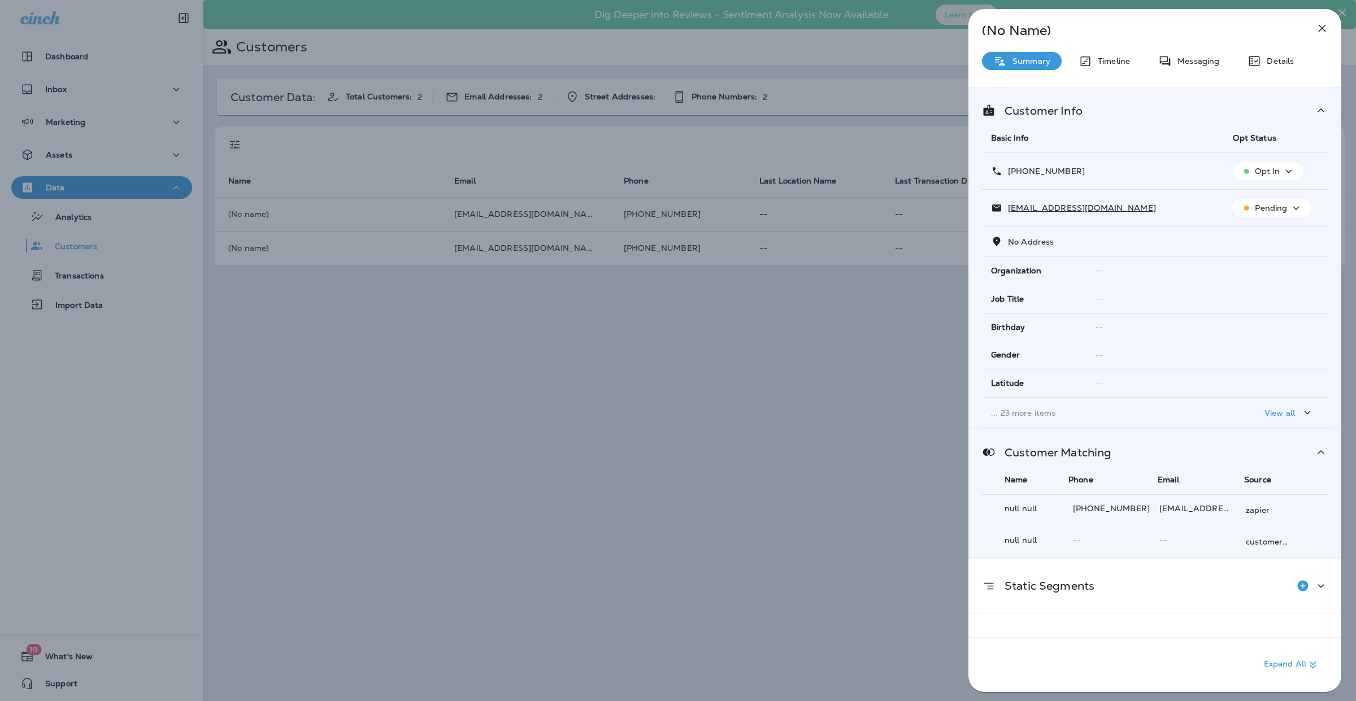
click at [1139, 60] on div "Timeline" at bounding box center [1104, 61] width 74 height 18
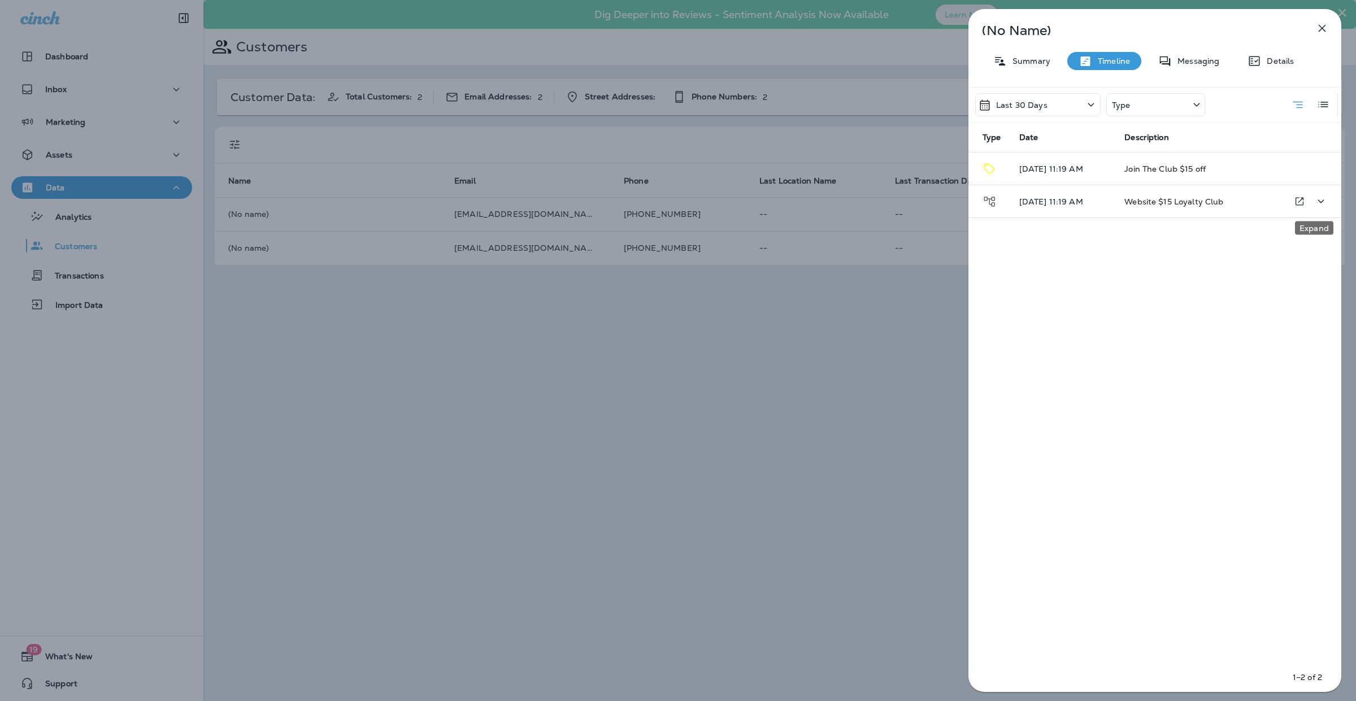
click at [1315, 199] on icon "Expand" at bounding box center [1321, 201] width 14 height 14
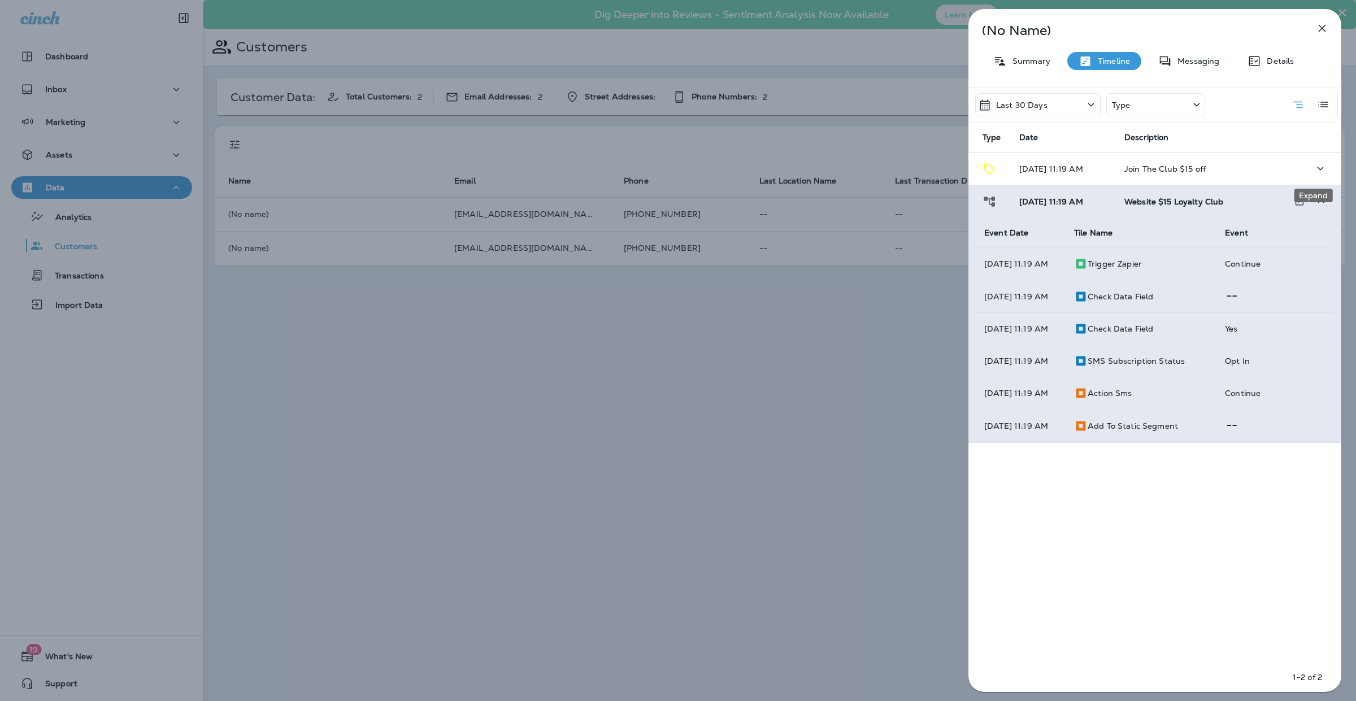
click at [1309, 168] on button "Expand" at bounding box center [1320, 168] width 23 height 23
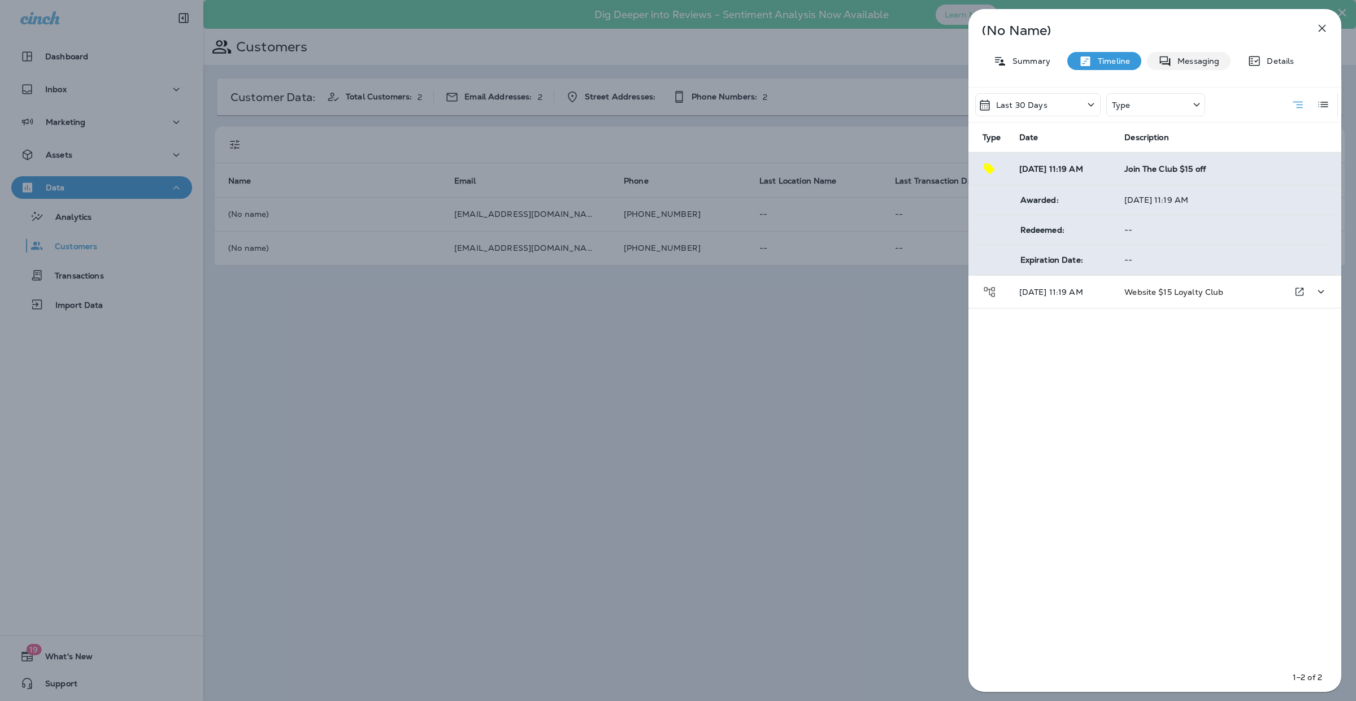
click at [1193, 66] on div "Messaging" at bounding box center [1189, 61] width 84 height 18
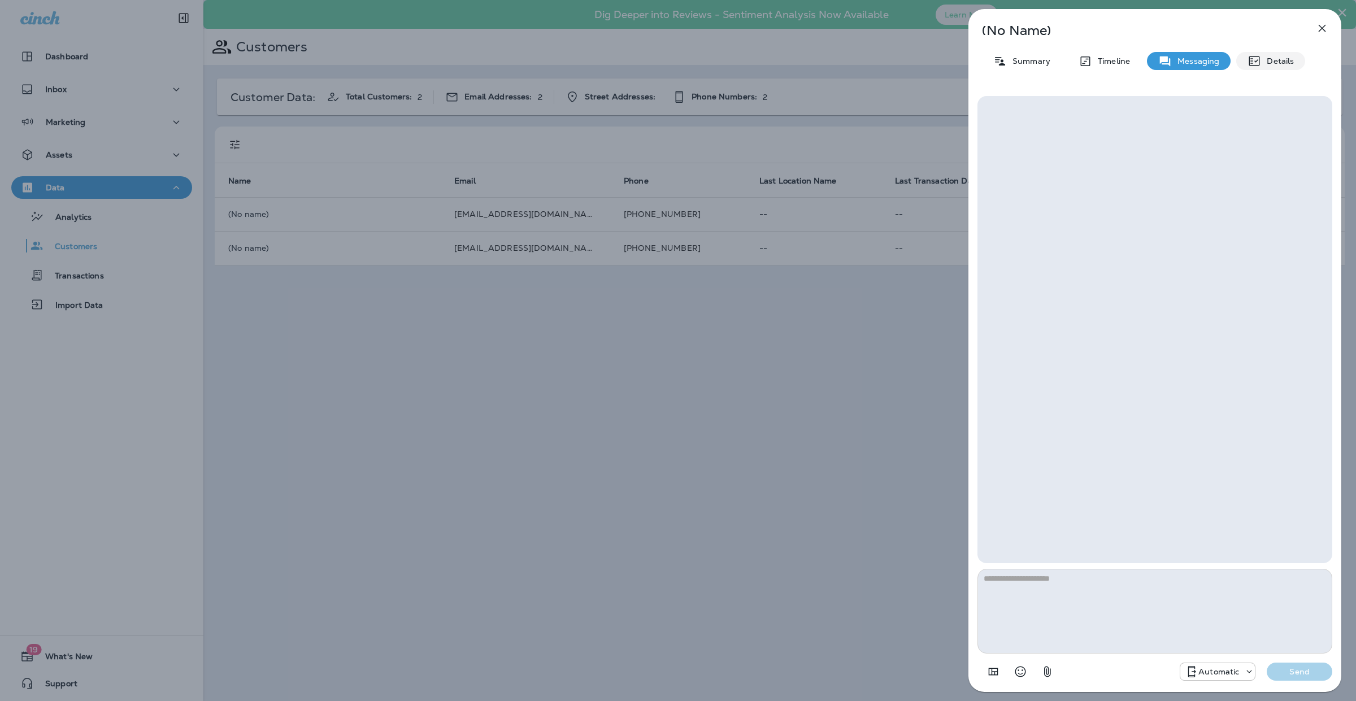
click at [1267, 56] on p "Details" at bounding box center [1277, 60] width 33 height 9
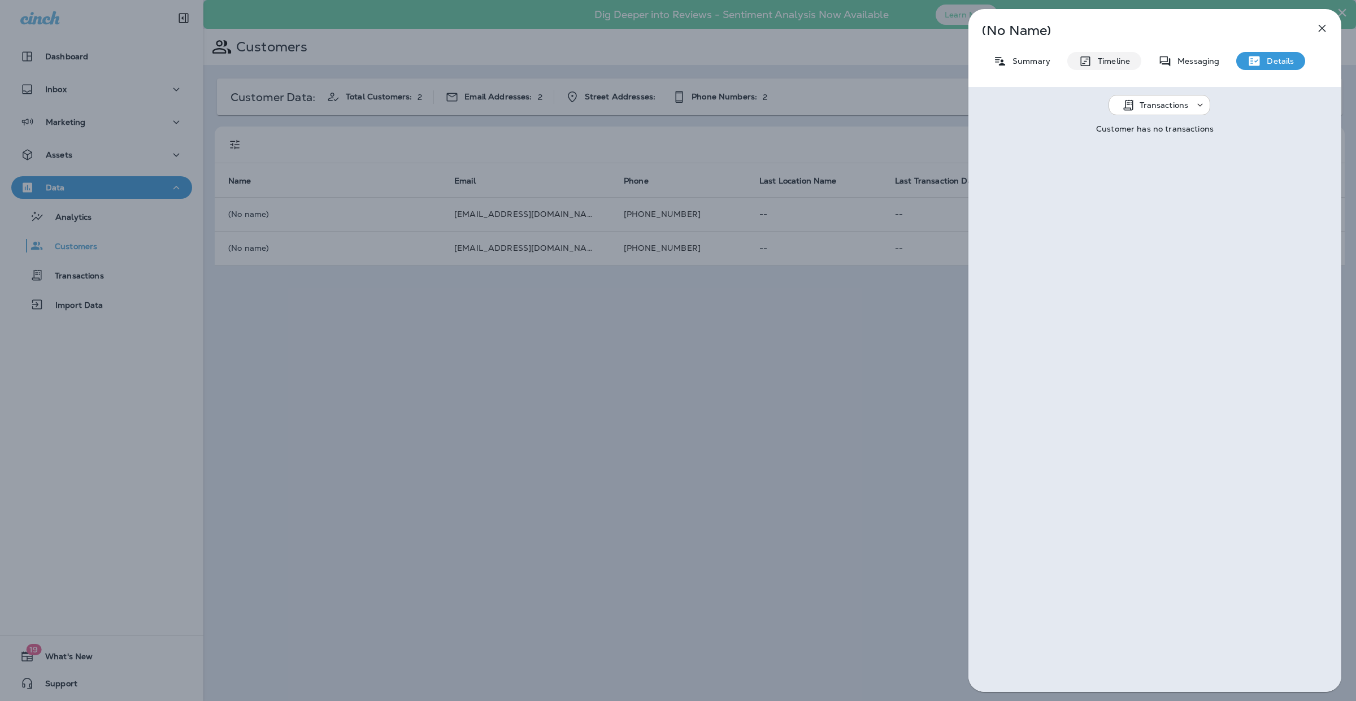
click at [1103, 60] on p "Timeline" at bounding box center [1111, 60] width 38 height 9
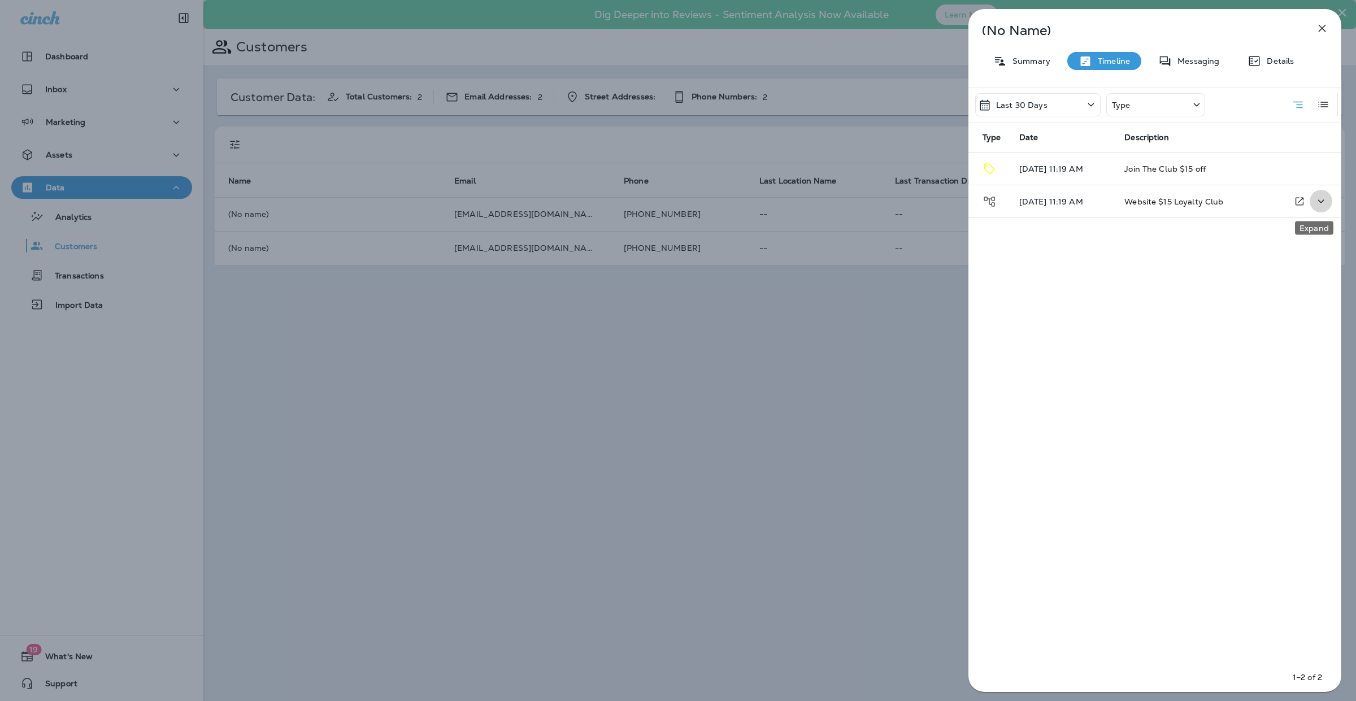
click at [1314, 202] on icon "Expand" at bounding box center [1321, 201] width 14 height 14
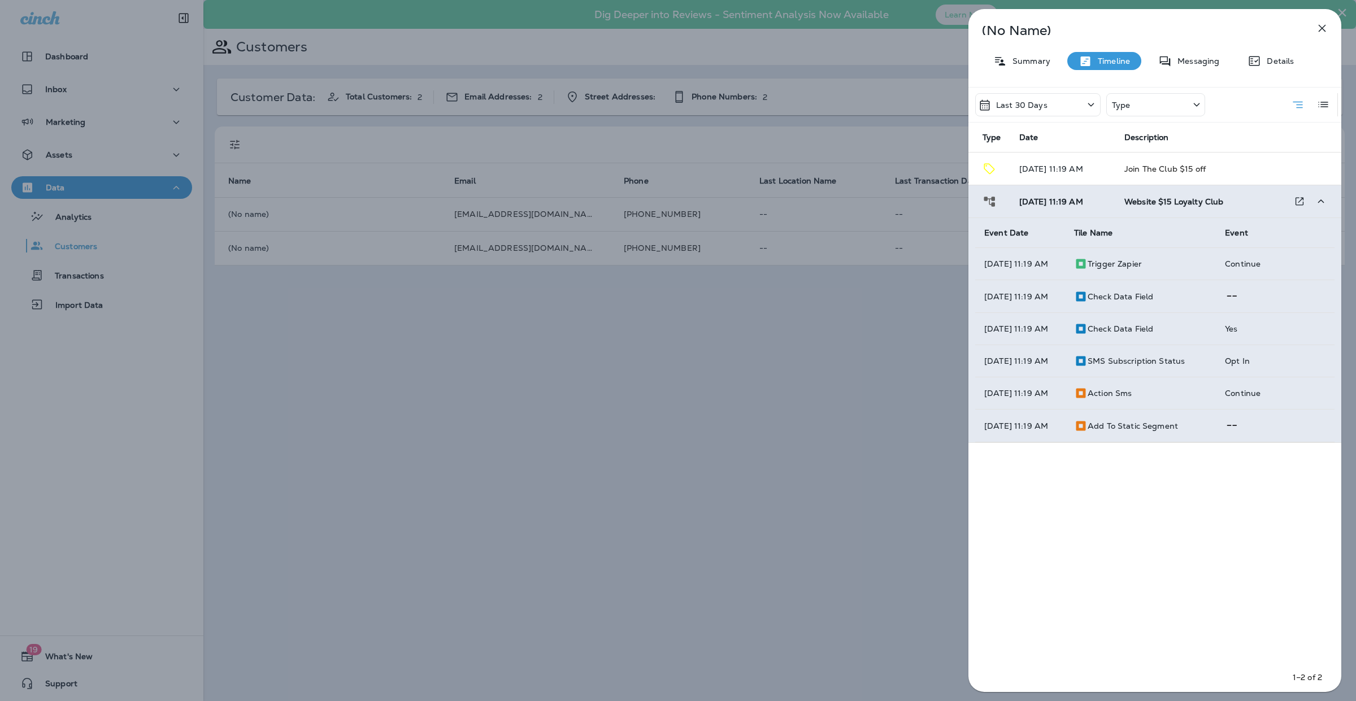
click at [652, 340] on div "(No Name) Summary Timeline Messaging Details Last 30 Days Type Type Date Descri…" at bounding box center [678, 350] width 1356 height 701
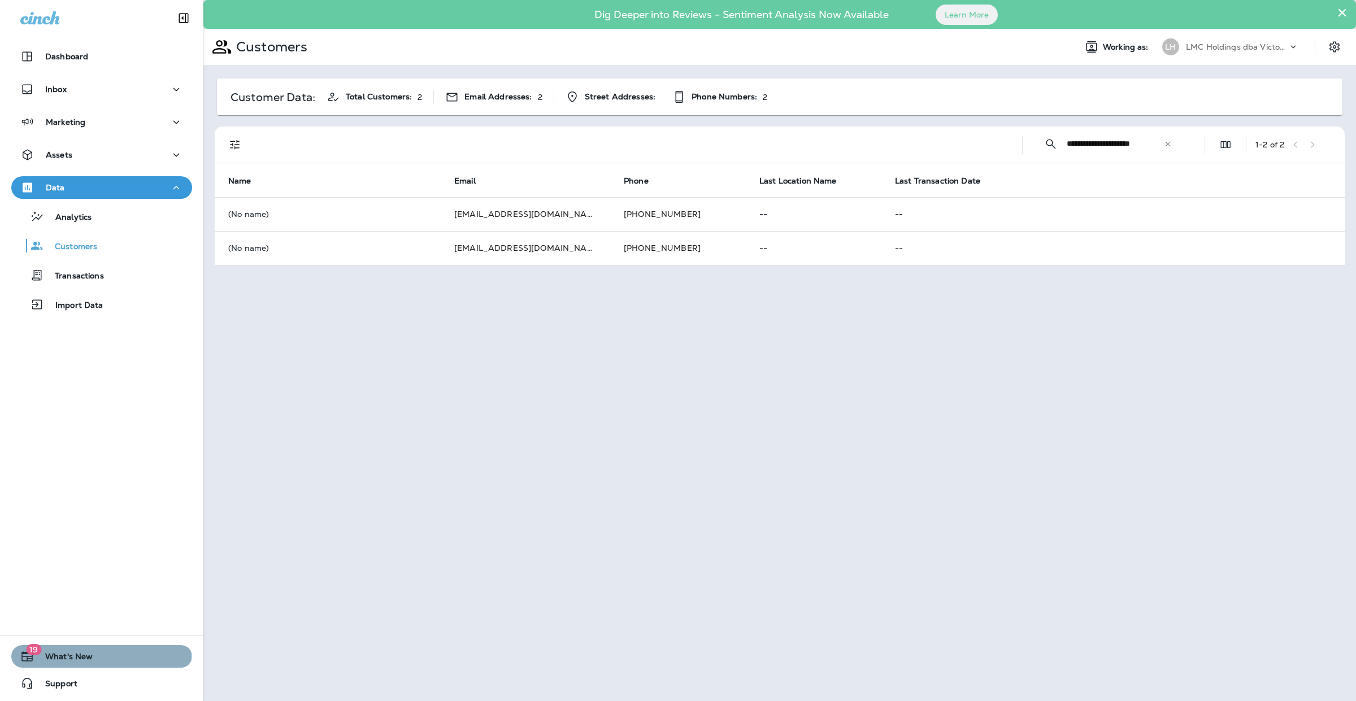
click at [101, 655] on button "19 What's New" at bounding box center [101, 656] width 181 height 23
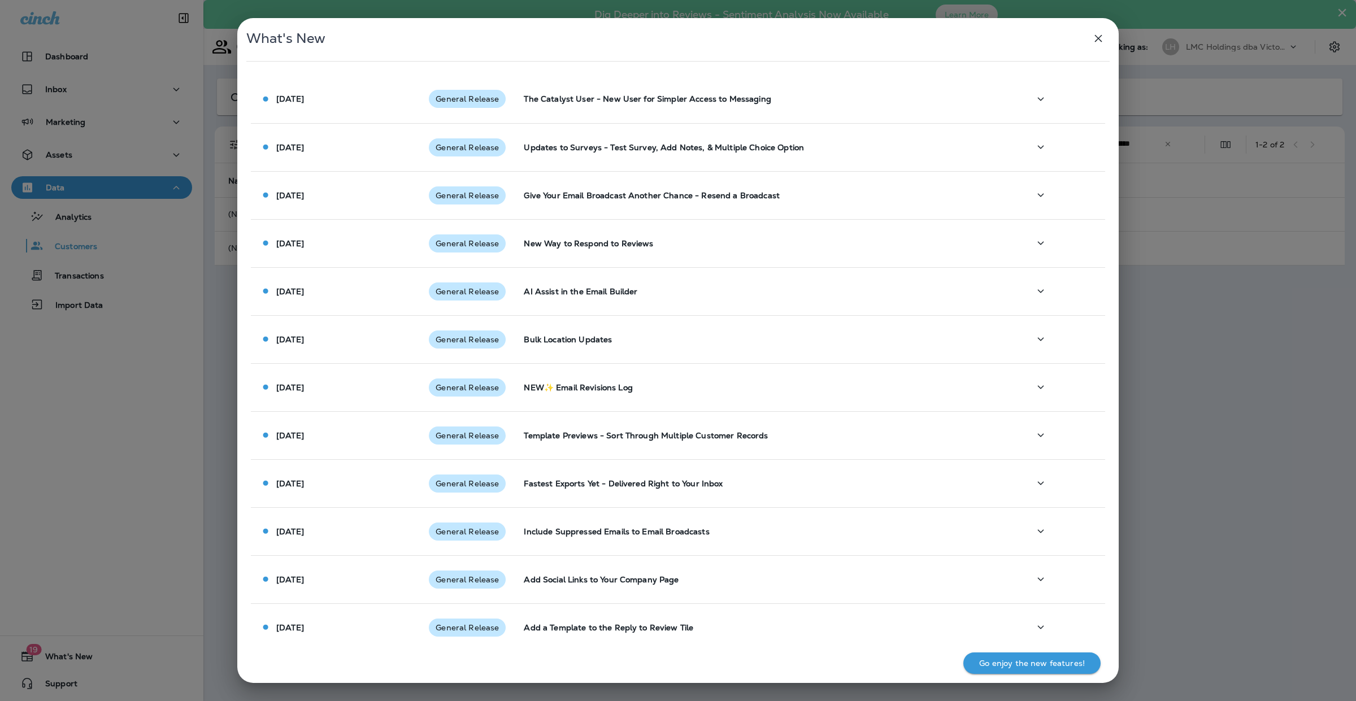
click at [112, 397] on div "What's New Aug 8 2025 General Release The Catalyst User - New User for Simpler …" at bounding box center [678, 350] width 1356 height 701
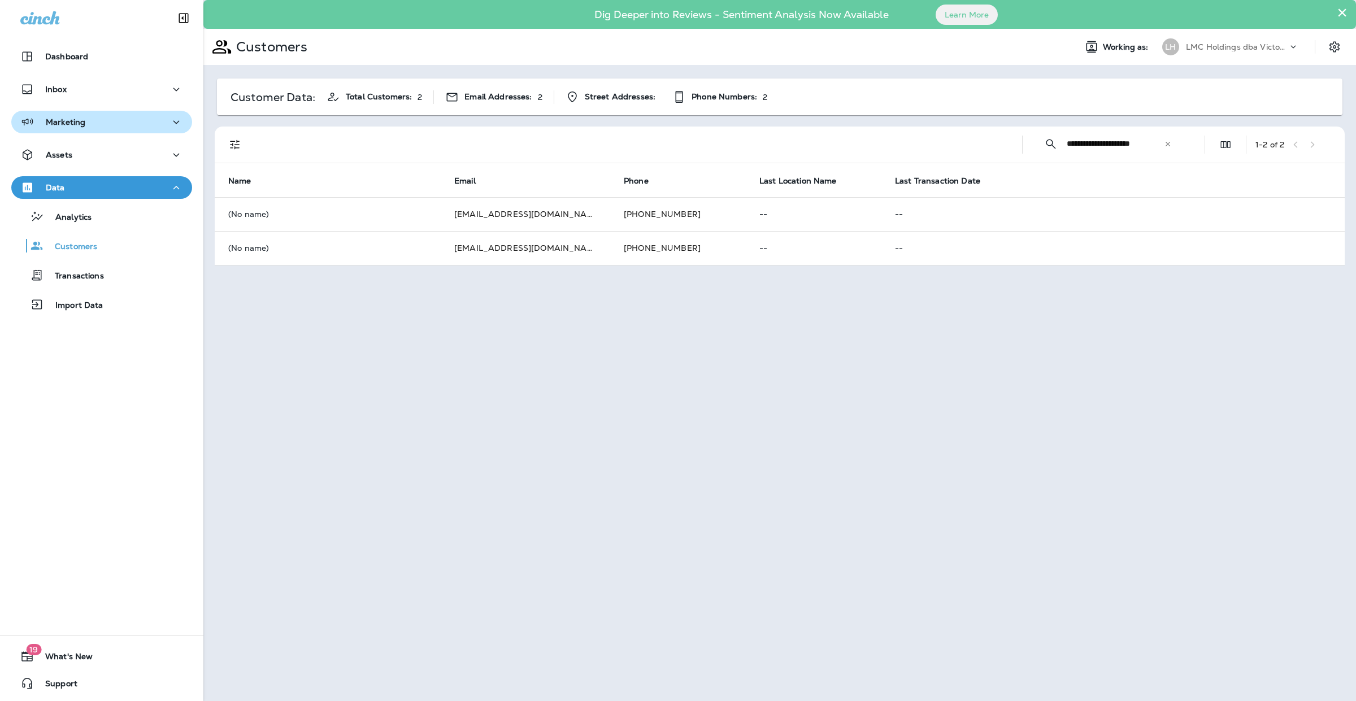
click at [103, 120] on div "Marketing" at bounding box center [101, 122] width 163 height 14
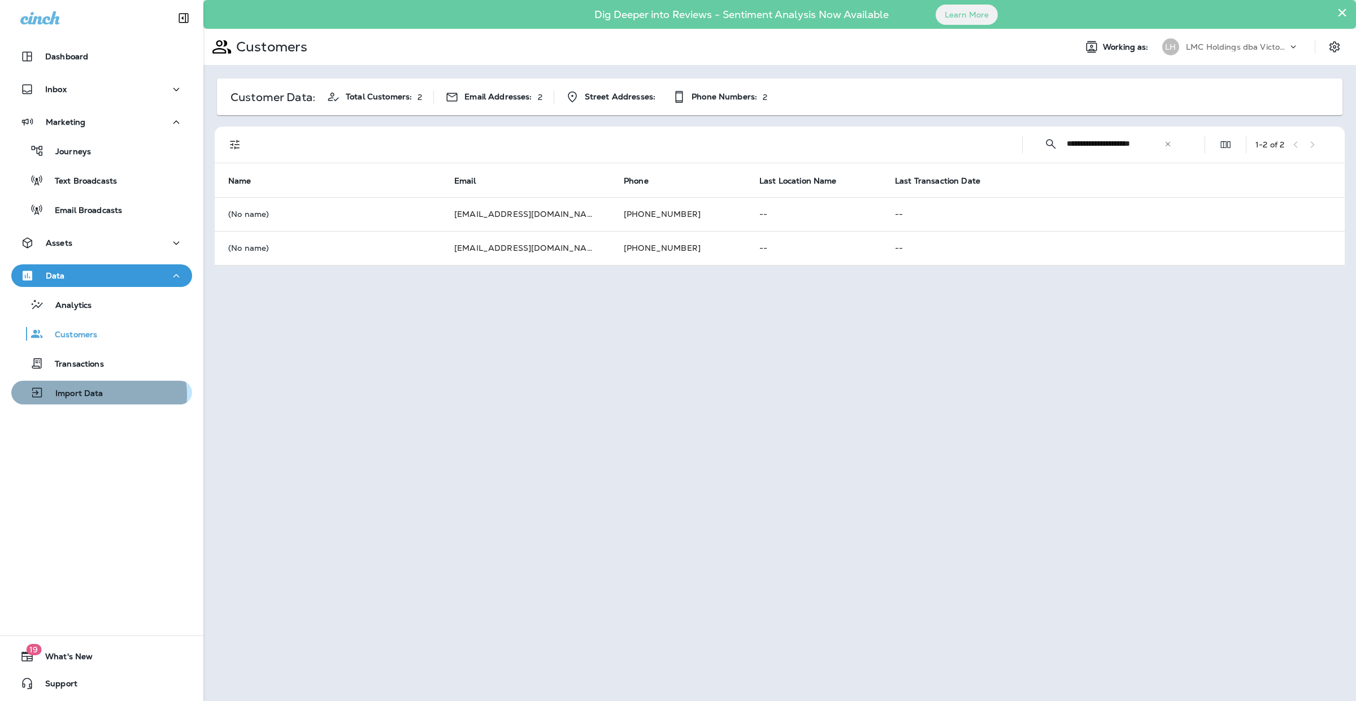
click at [80, 395] on p "Import Data" at bounding box center [73, 394] width 59 height 11
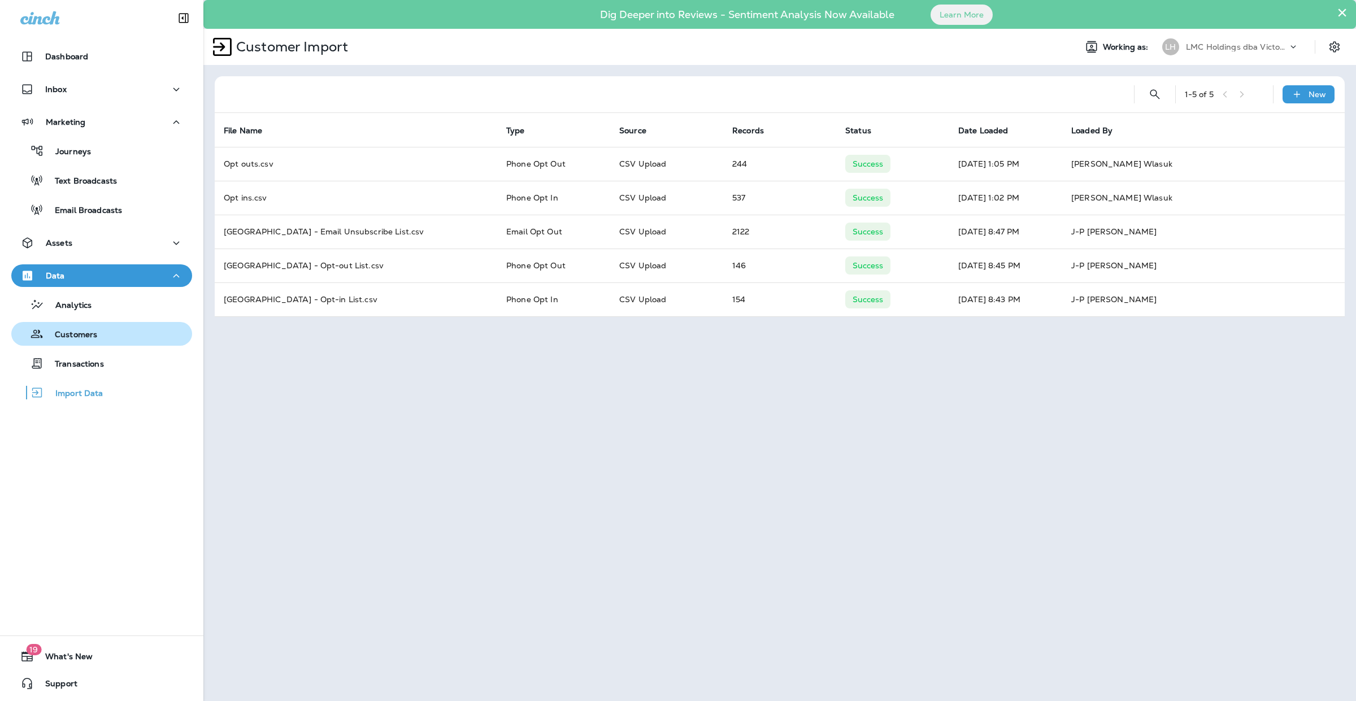
click at [81, 338] on p "Customers" at bounding box center [70, 335] width 54 height 11
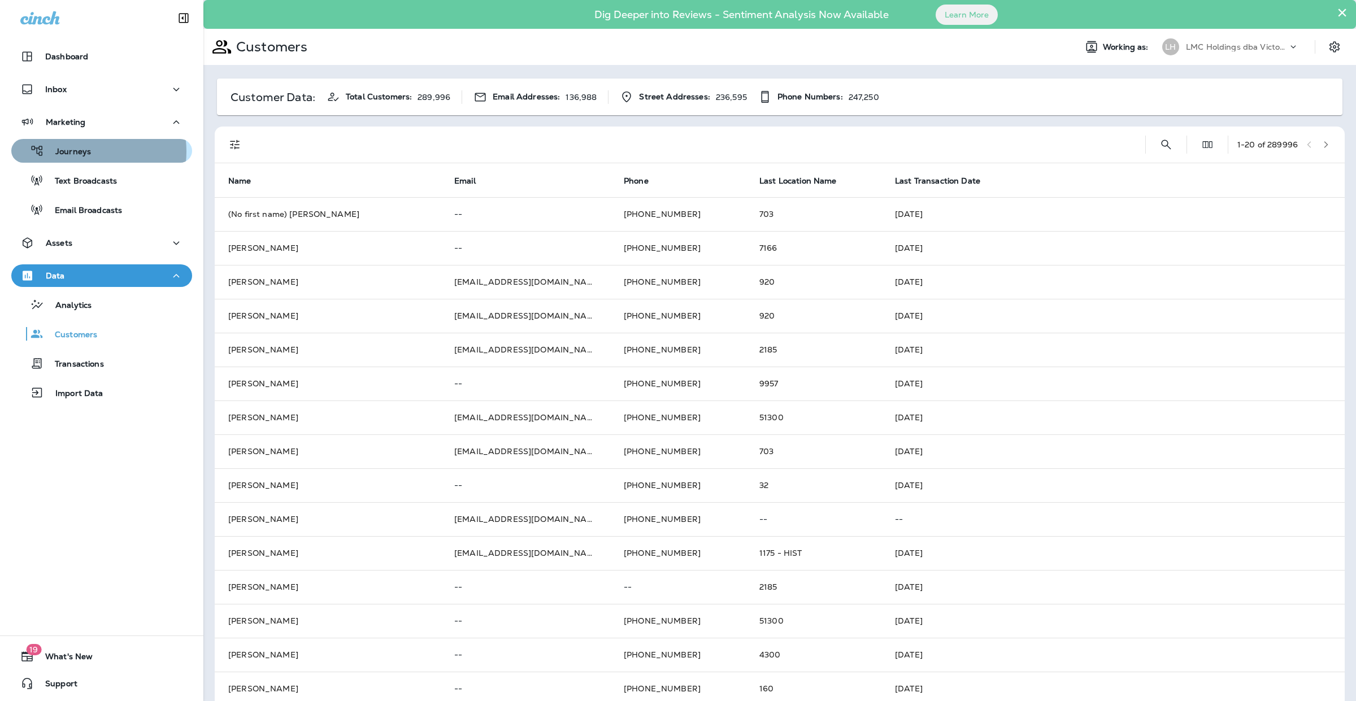
click at [78, 151] on p "Journeys" at bounding box center [67, 152] width 47 height 11
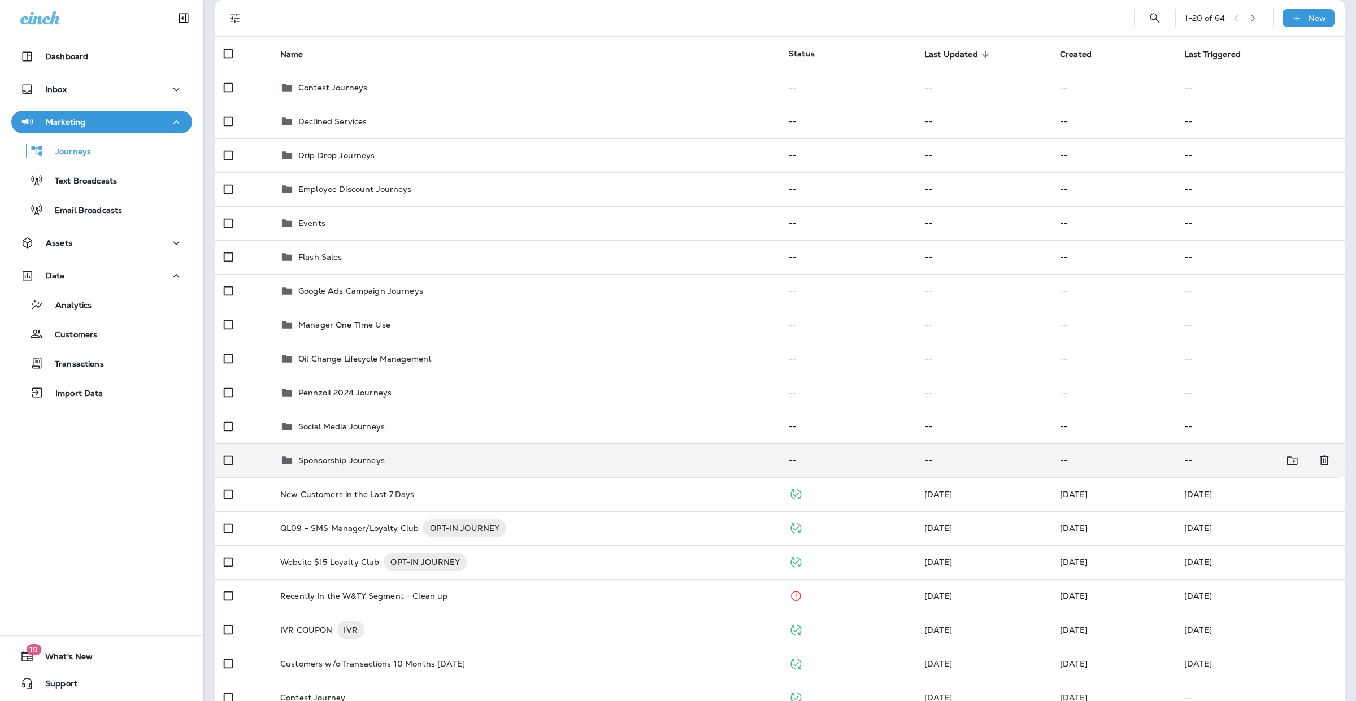
scroll to position [141, 0]
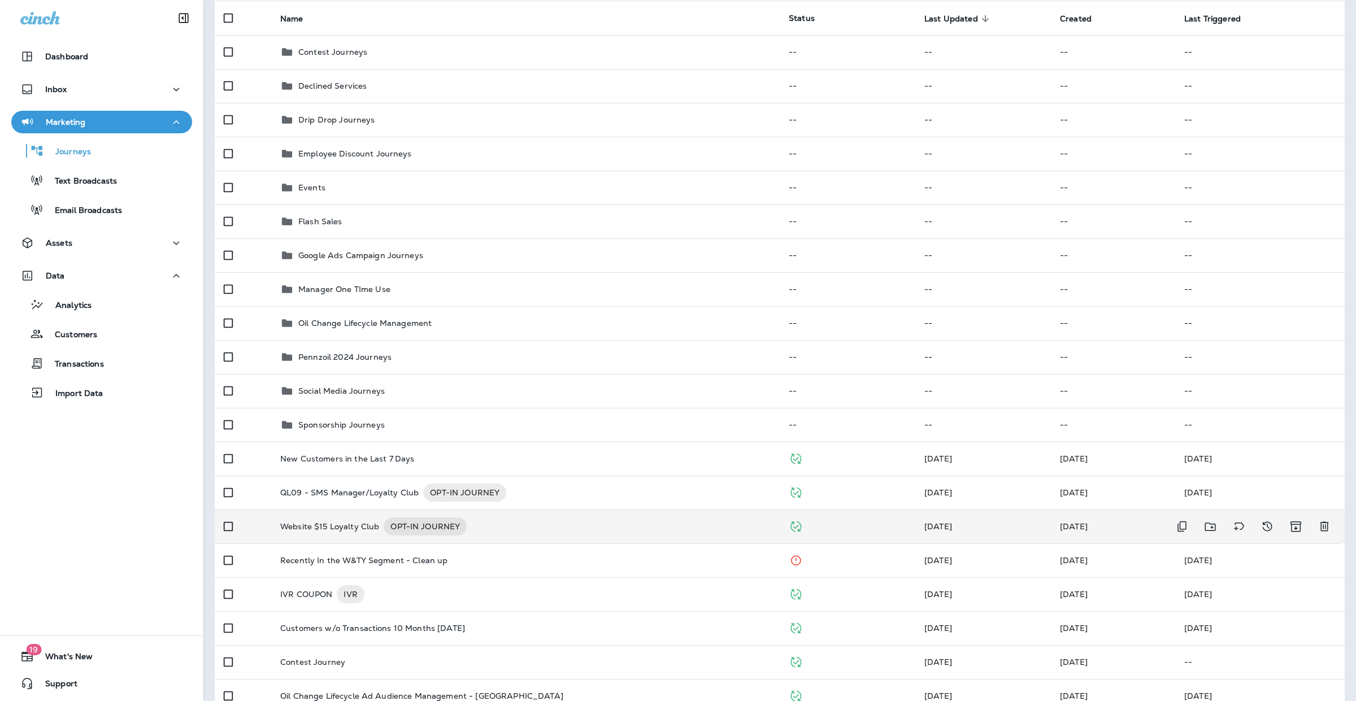
click at [565, 528] on div "Website $15 Loyalty Club OPT-IN JOURNEY" at bounding box center [525, 526] width 490 height 18
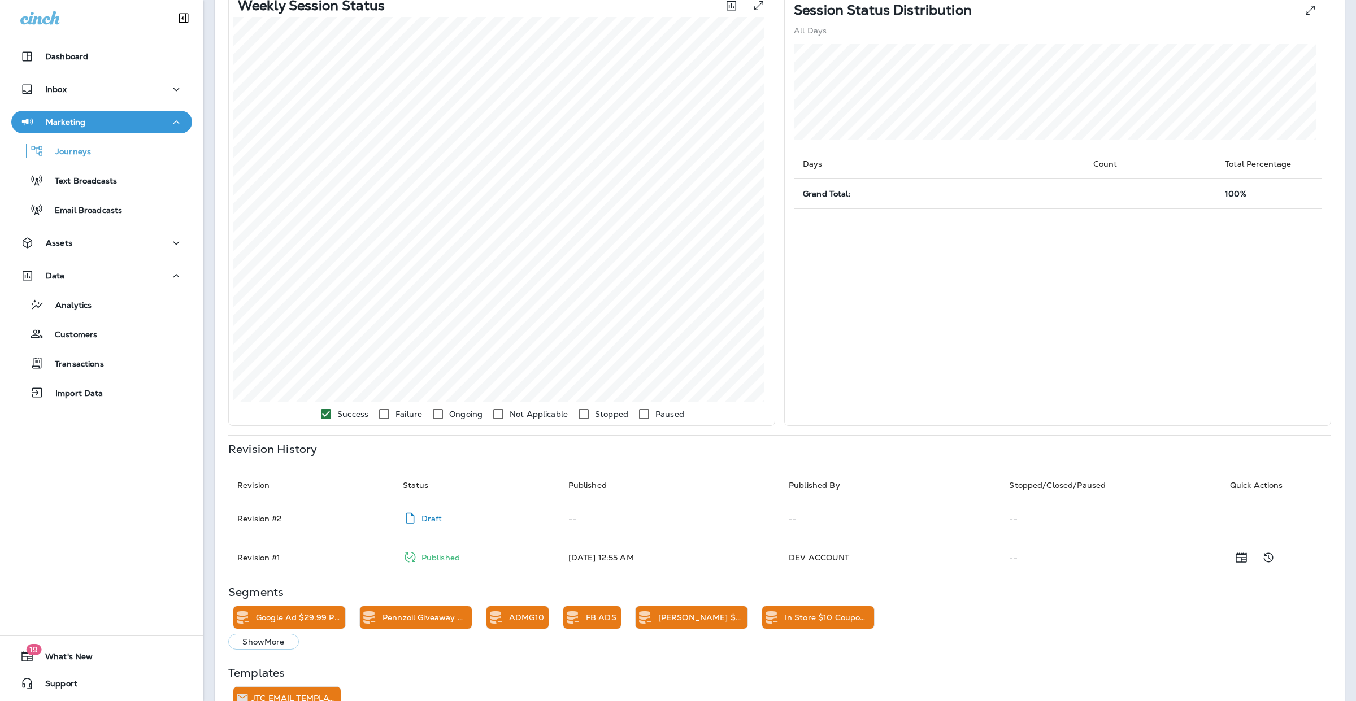
scroll to position [229, 0]
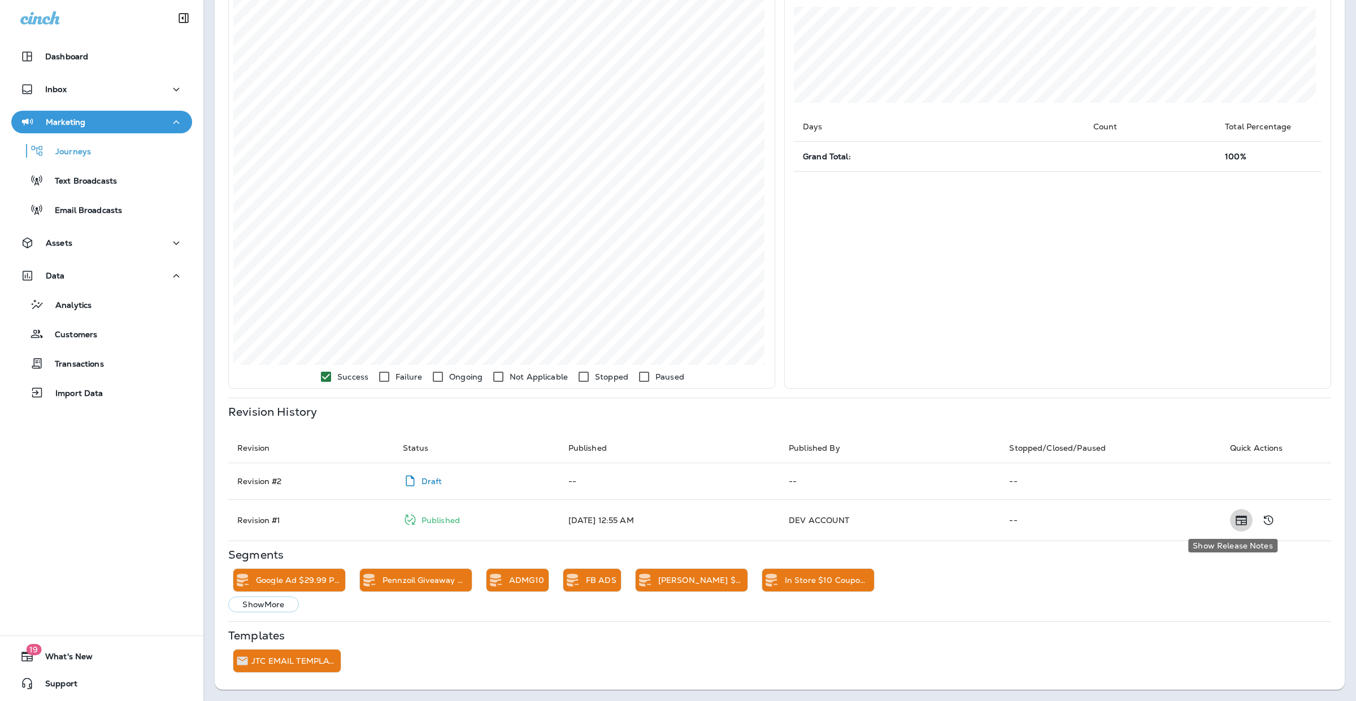
click at [1234, 523] on icon "Show Release Notes" at bounding box center [1241, 521] width 14 height 14
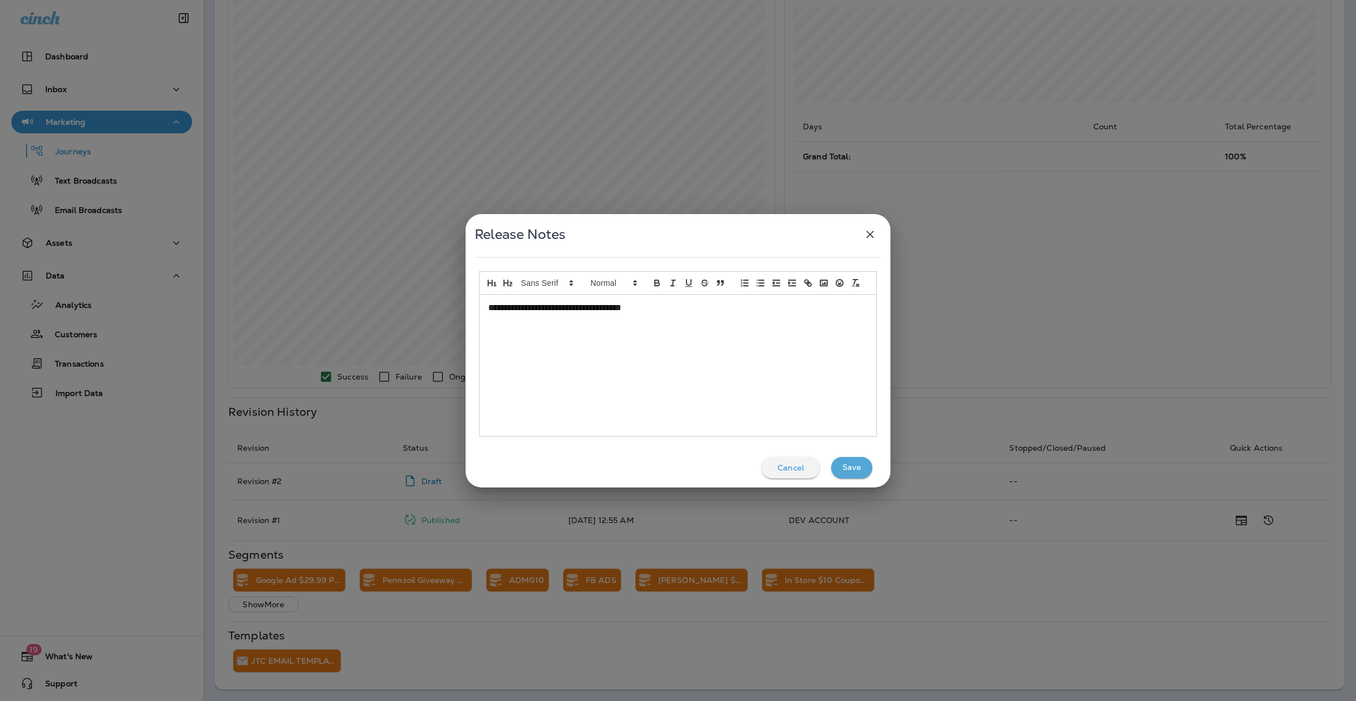
click at [877, 229] on button "button" at bounding box center [870, 234] width 23 height 23
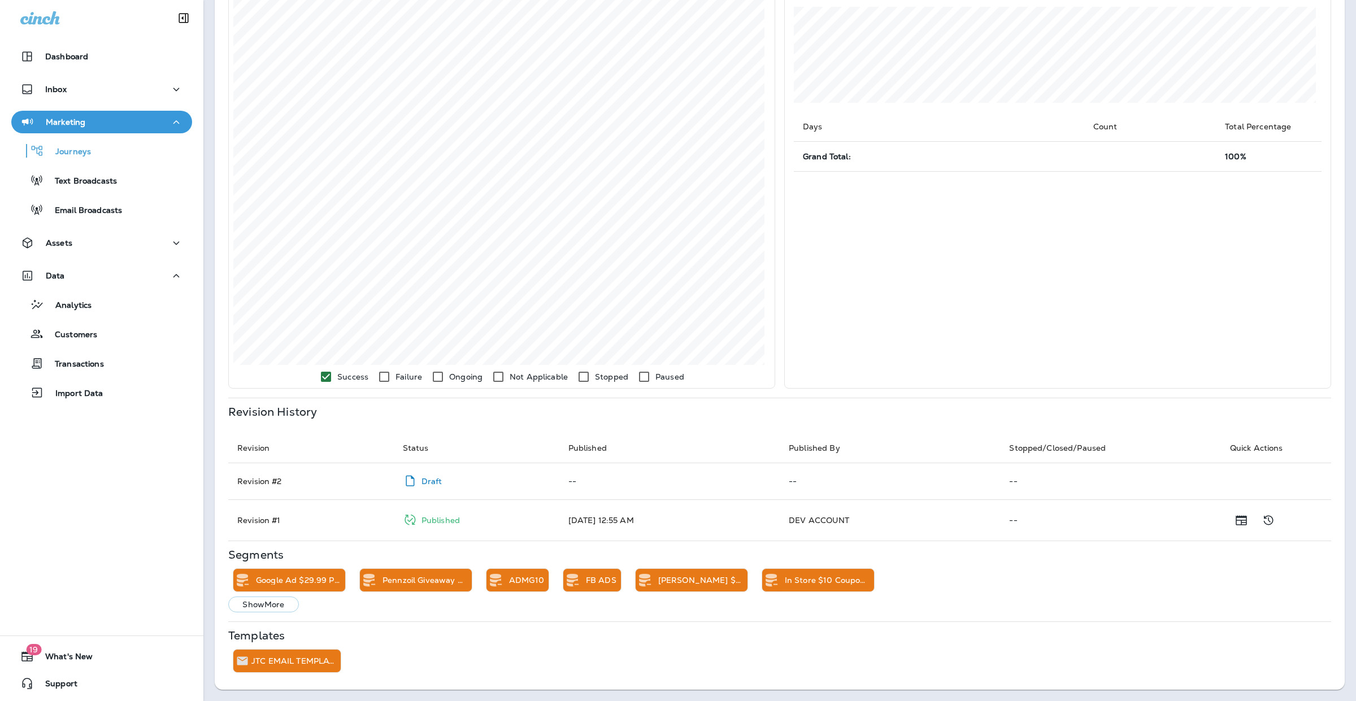
click at [611, 527] on td "[DATE] 12:55 AM" at bounding box center [669, 519] width 220 height 41
click at [279, 609] on button "Show More" at bounding box center [263, 605] width 71 height 16
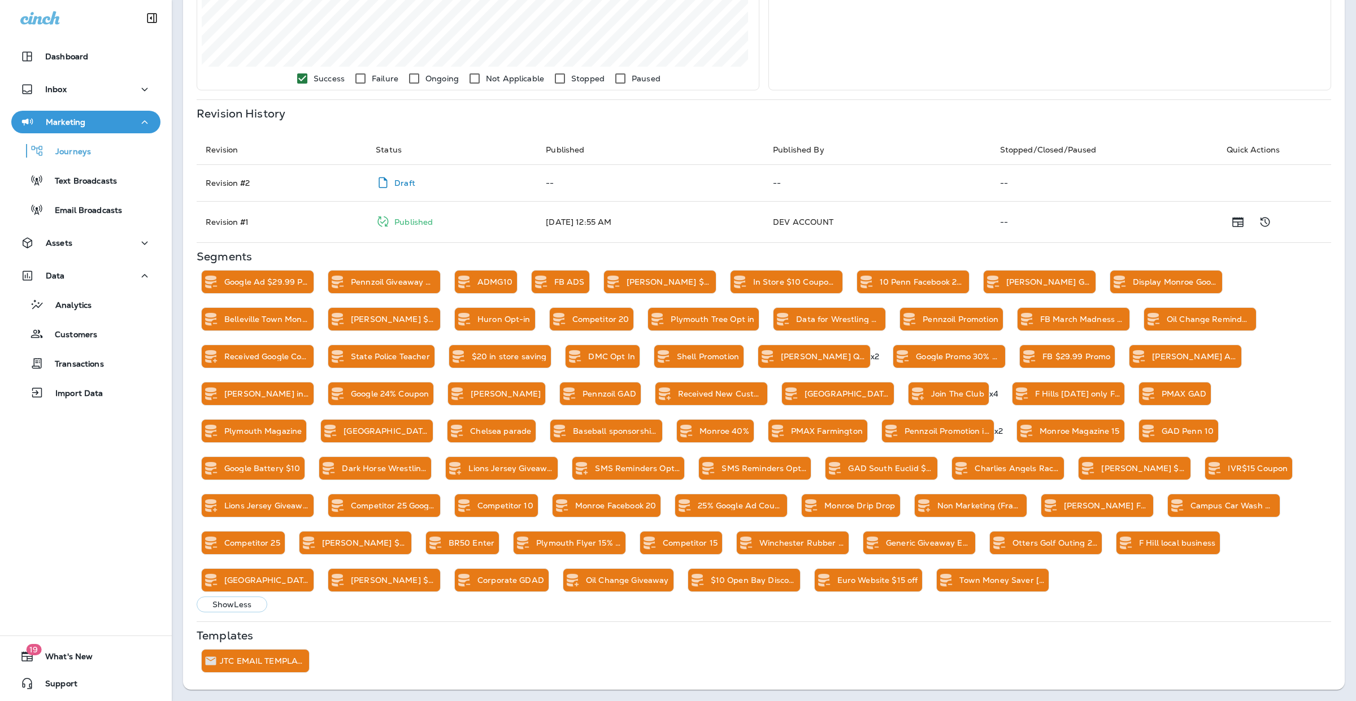
scroll to position [458, 0]
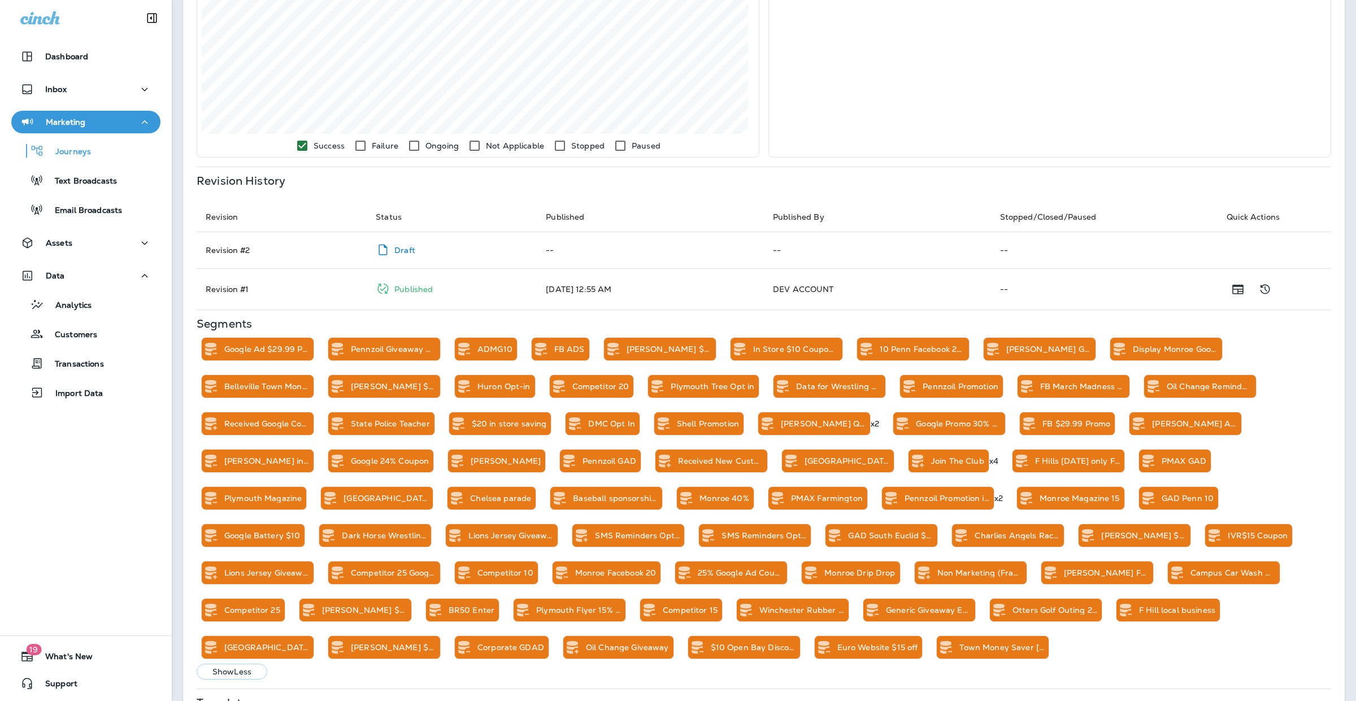
click at [699, 424] on p "Shell Promotion" at bounding box center [708, 423] width 62 height 9
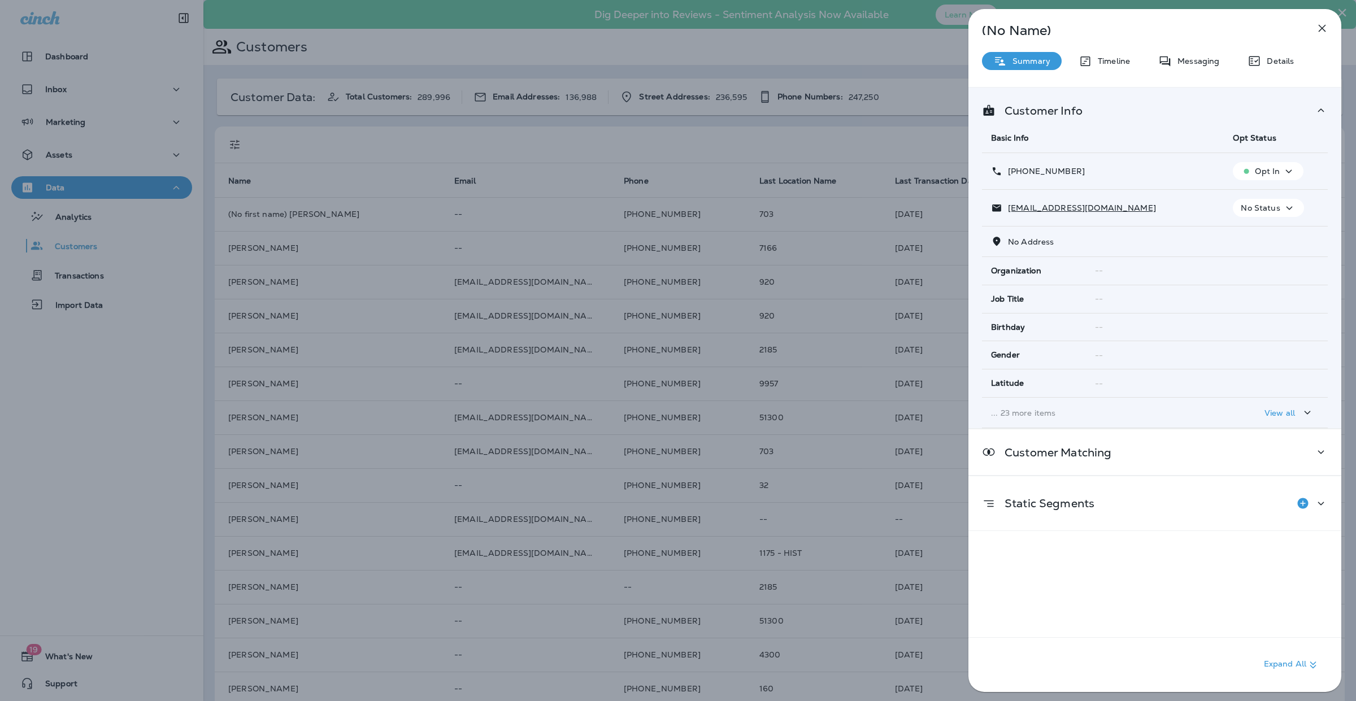
click at [434, 189] on div "(No Name) Summary Timeline Messaging Details Customer Info Basic Info Opt Statu…" at bounding box center [678, 350] width 1356 height 701
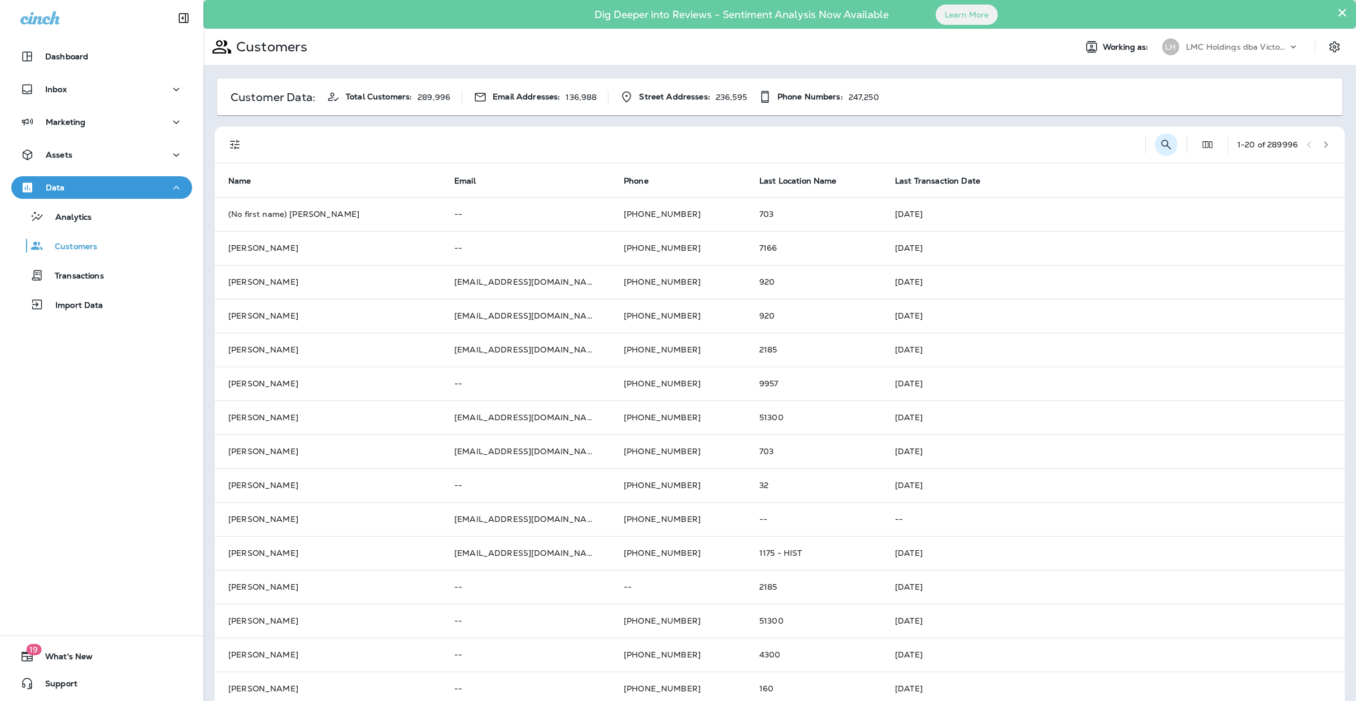
click at [1159, 142] on icon "Search Customers" at bounding box center [1166, 145] width 14 height 14
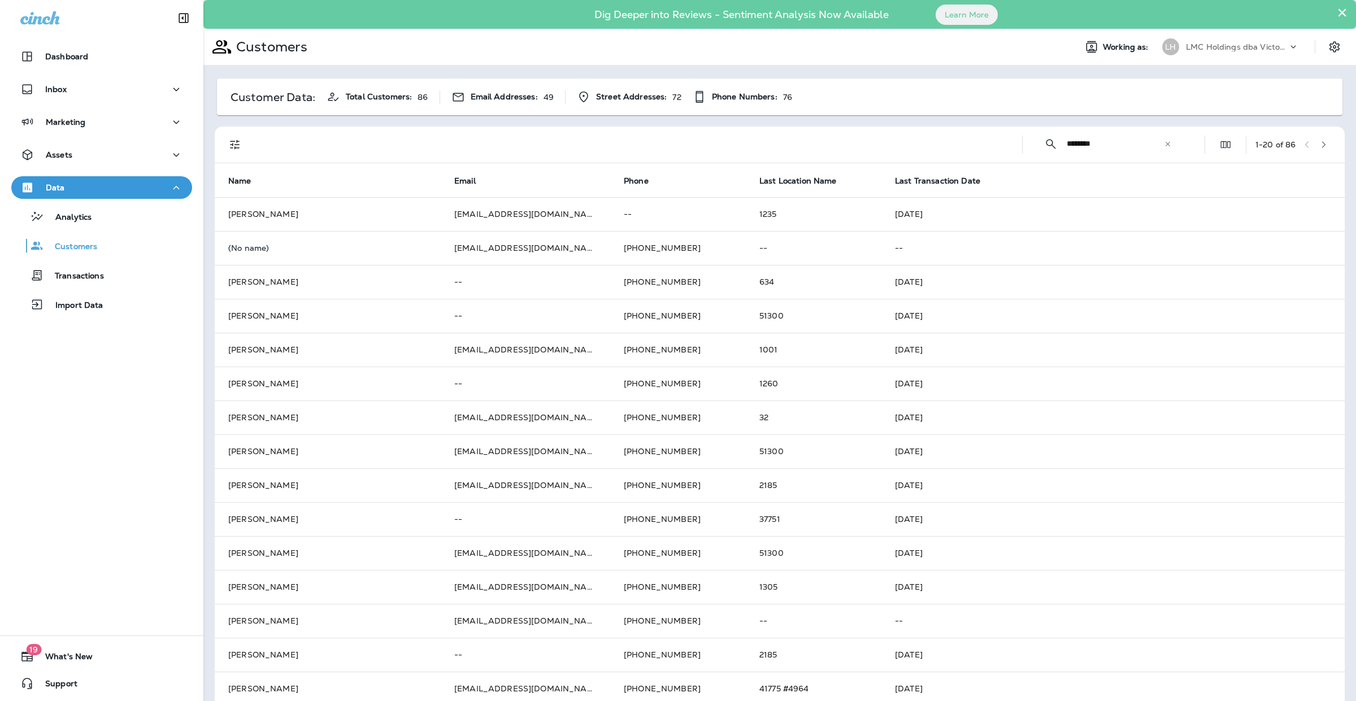
type input "********"
